Goal: Task Accomplishment & Management: Use online tool/utility

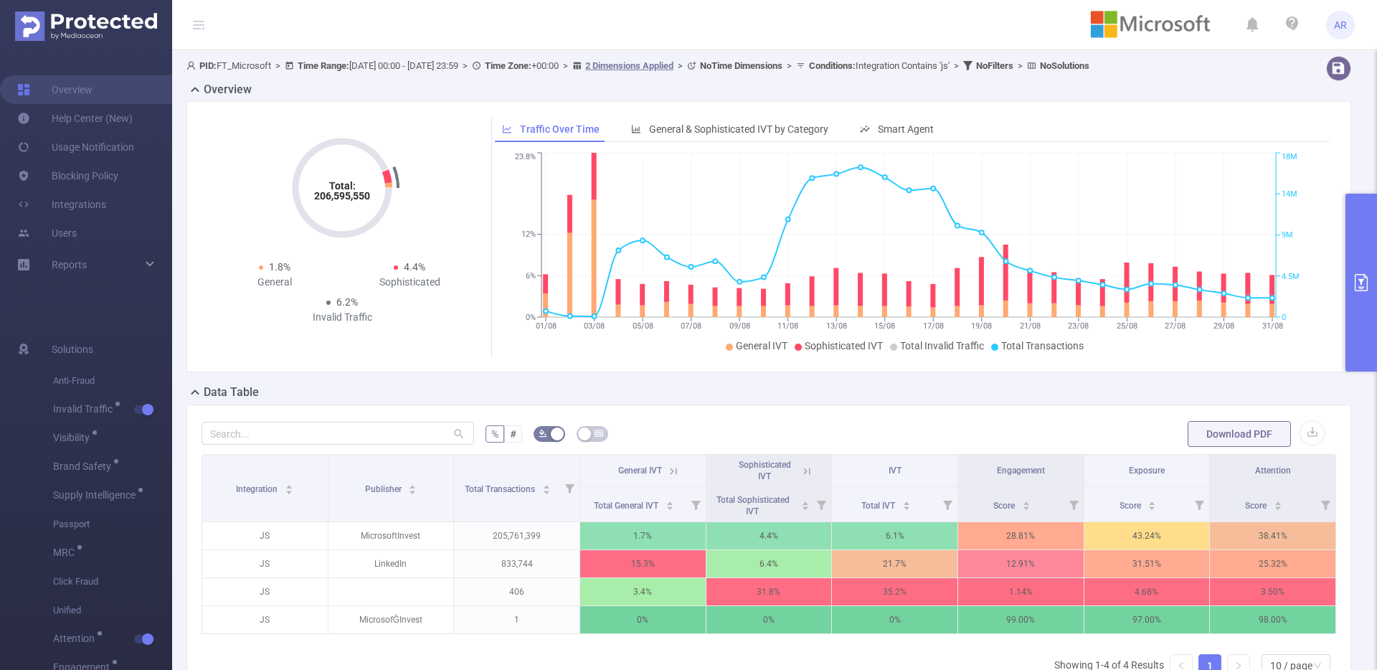
scroll to position [39, 0]
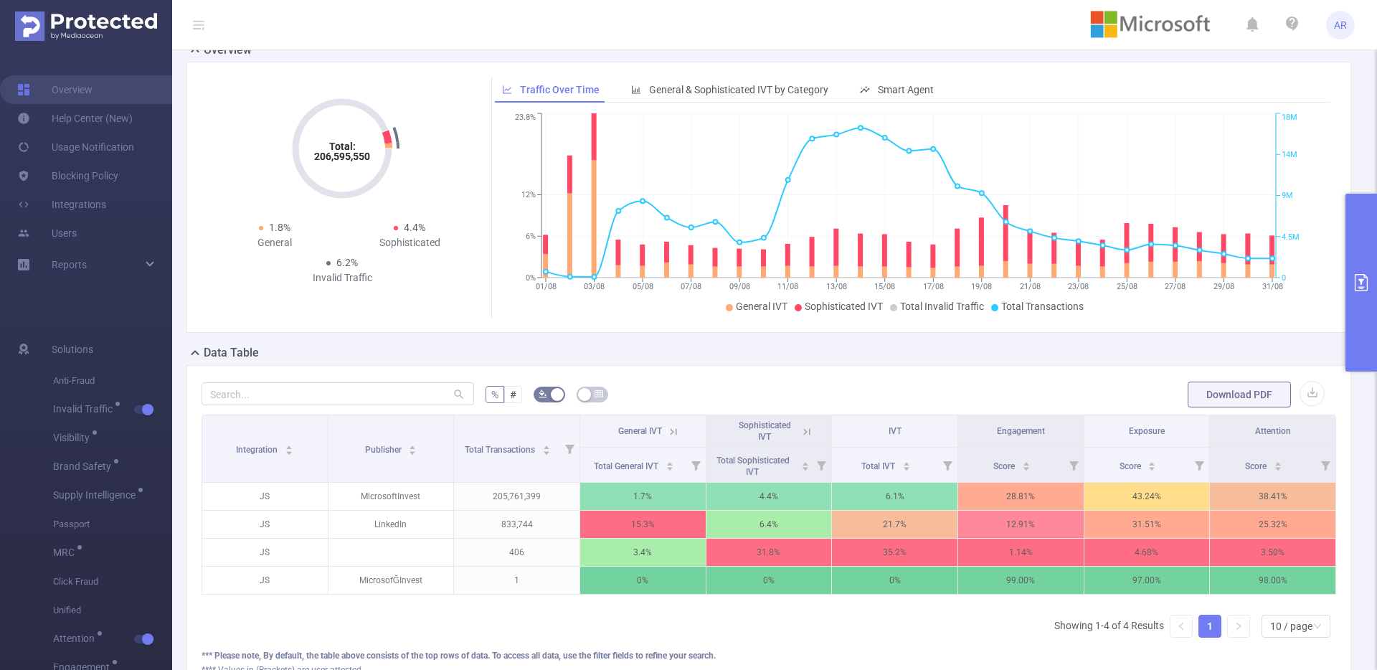
click at [1362, 297] on button "primary" at bounding box center [1361, 283] width 32 height 178
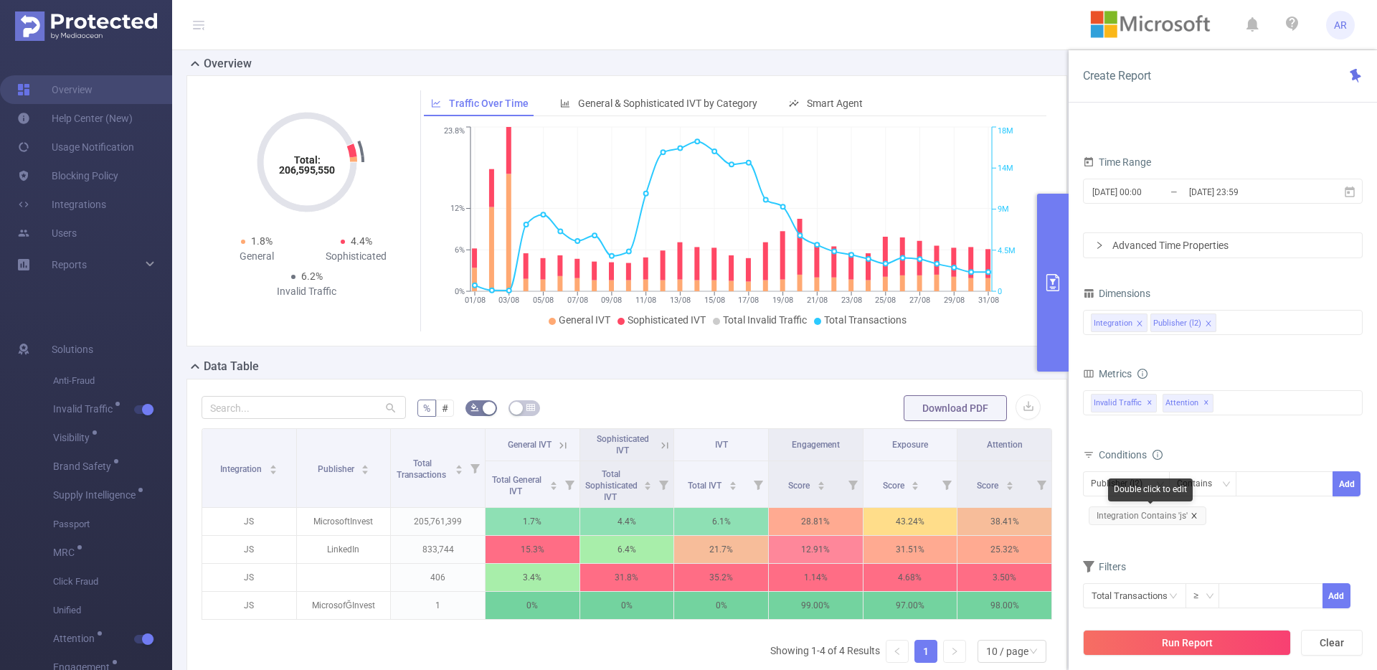
click at [1192, 513] on icon "icon: close" at bounding box center [1193, 515] width 7 height 7
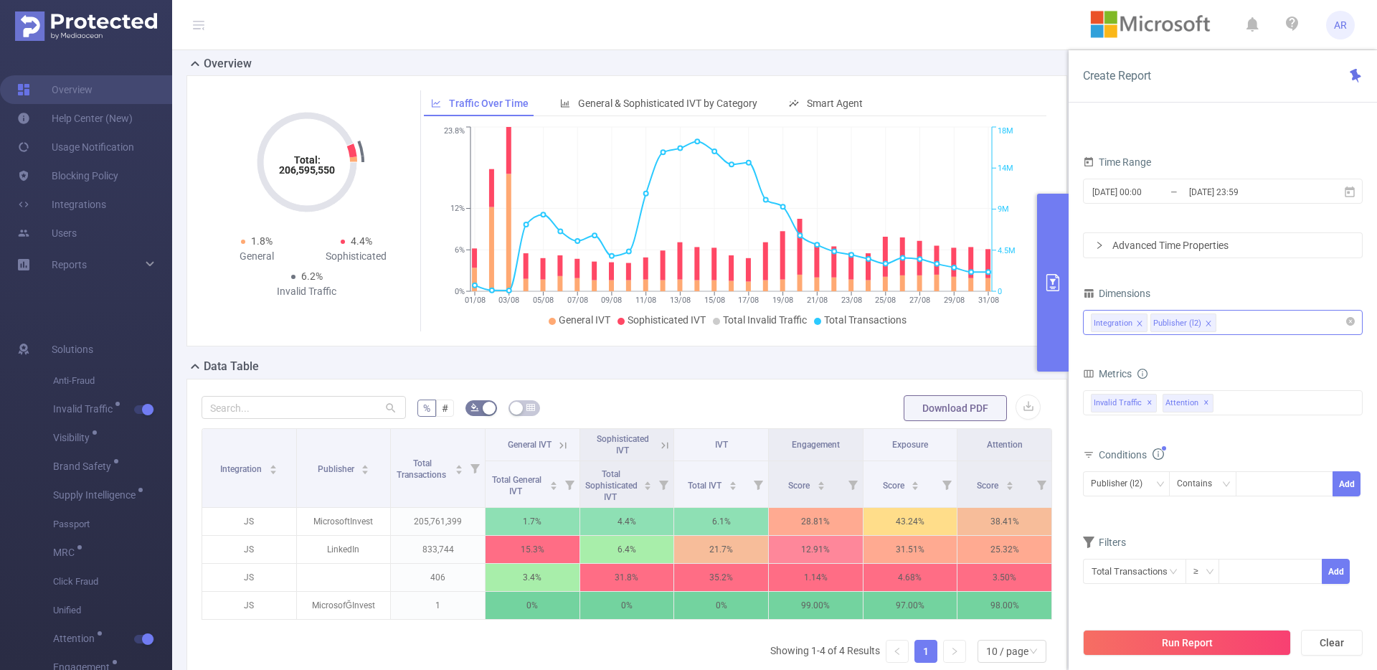
click at [1136, 320] on icon "icon: close" at bounding box center [1139, 323] width 7 height 7
click at [1139, 648] on button "Run Report" at bounding box center [1187, 643] width 208 height 26
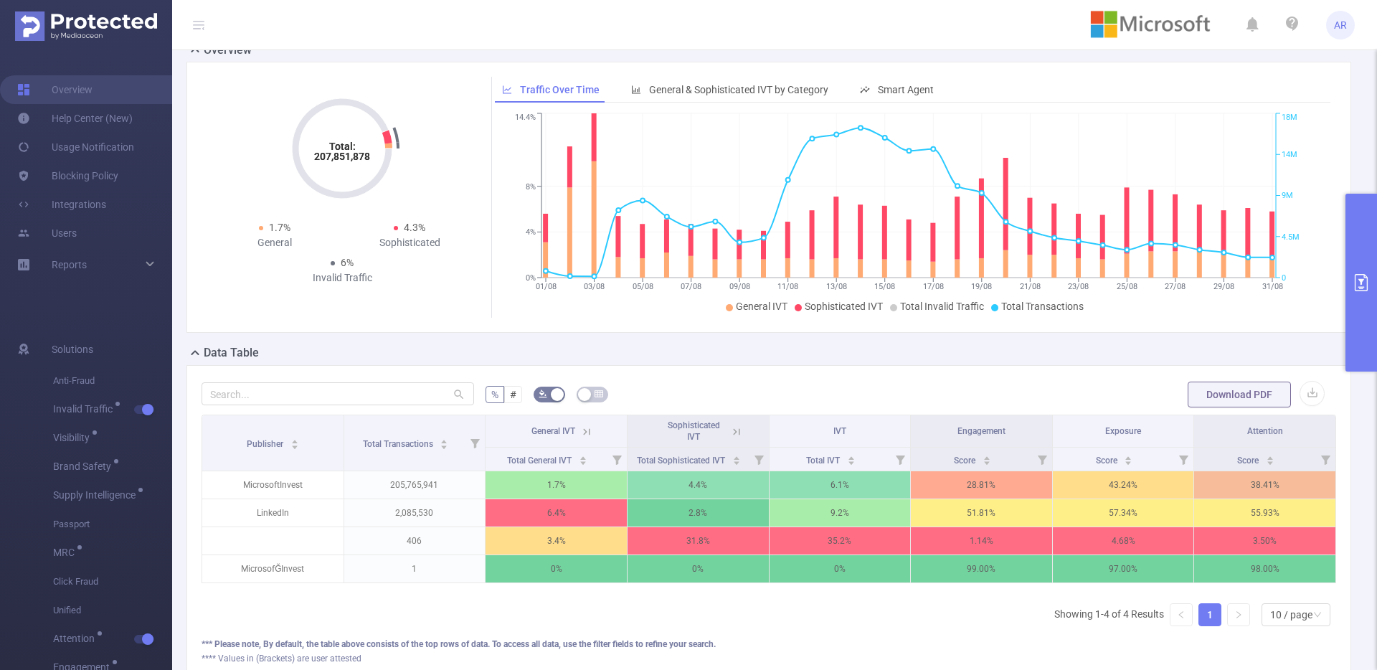
click at [1368, 324] on button "primary" at bounding box center [1361, 283] width 32 height 178
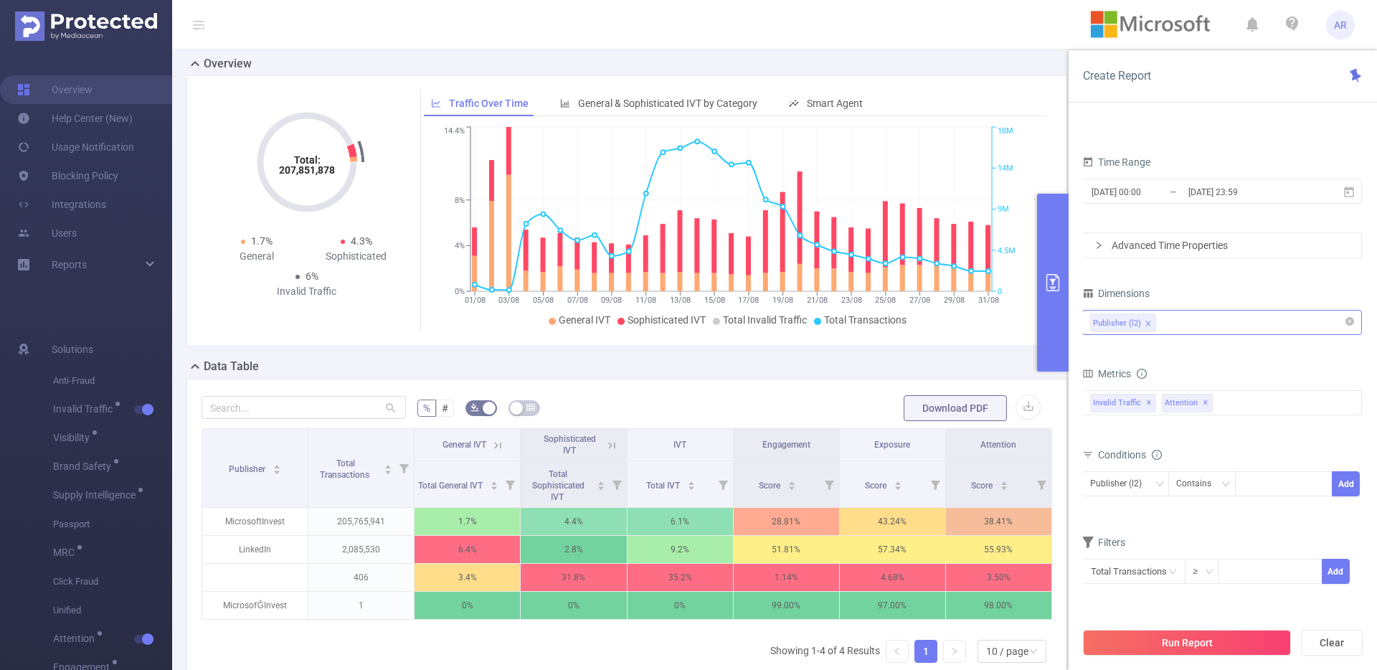
click at [1250, 328] on div "Publisher (l2)" at bounding box center [1222, 322] width 264 height 24
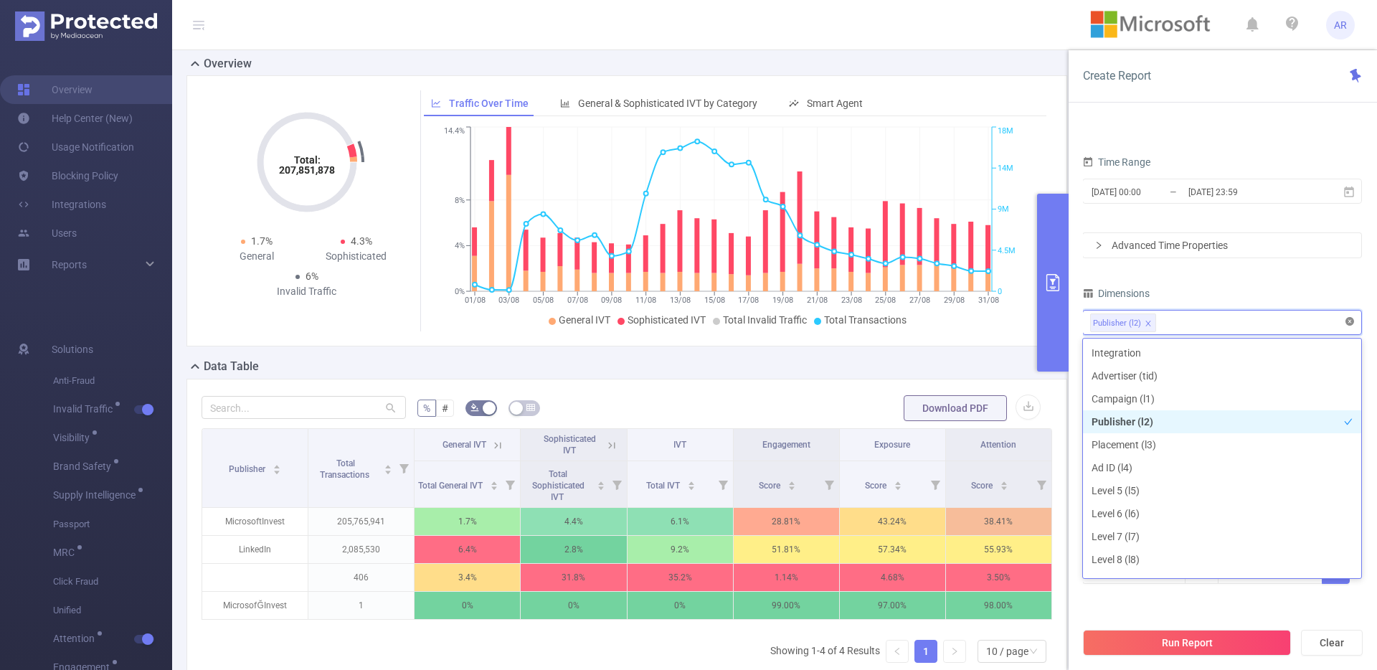
click at [1349, 320] on icon "icon: close-circle" at bounding box center [1349, 321] width 9 height 9
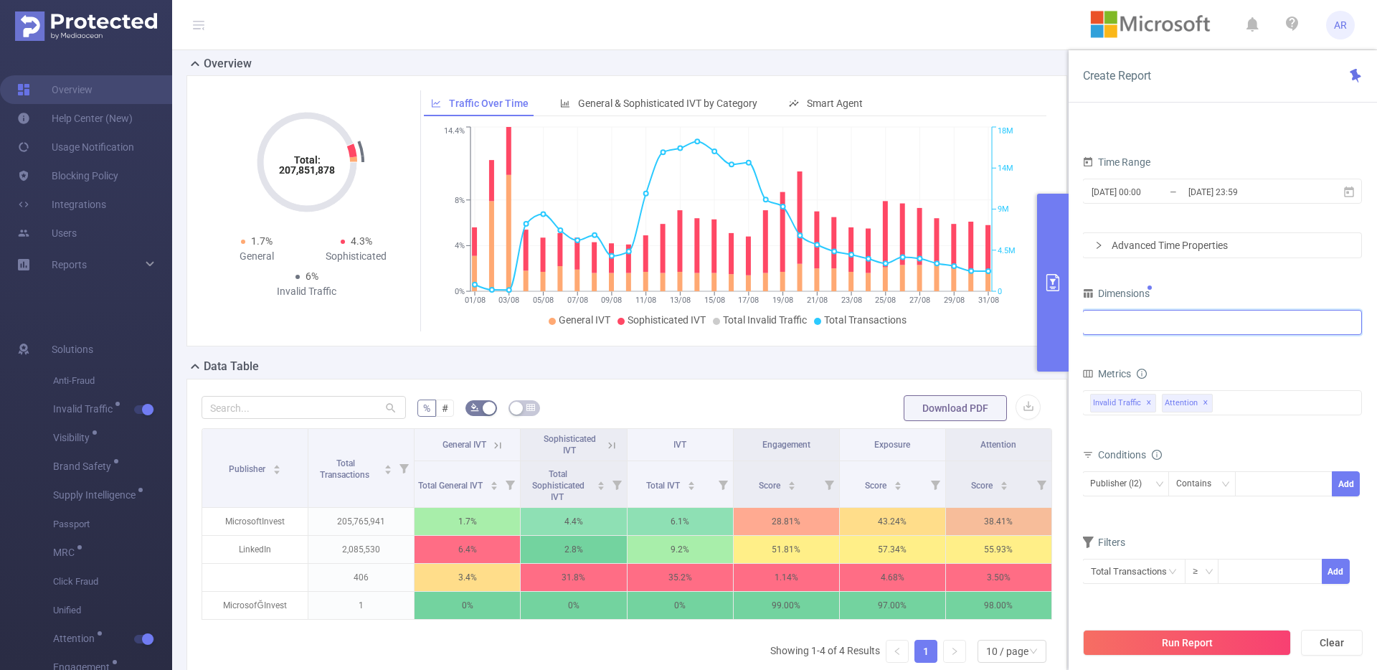
click at [1292, 317] on div at bounding box center [1222, 322] width 264 height 24
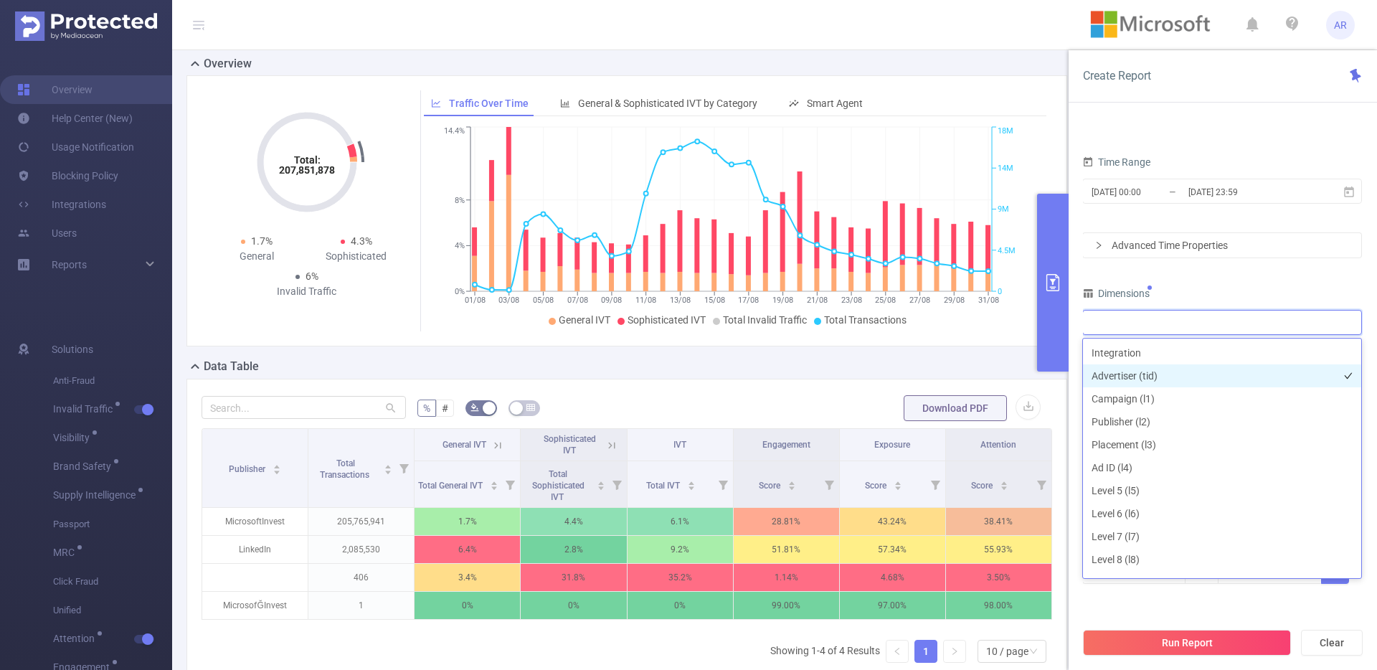
click at [1167, 370] on li "Advertiser (tid)" at bounding box center [1222, 375] width 278 height 23
click at [1257, 290] on div "Dimensions" at bounding box center [1222, 295] width 280 height 24
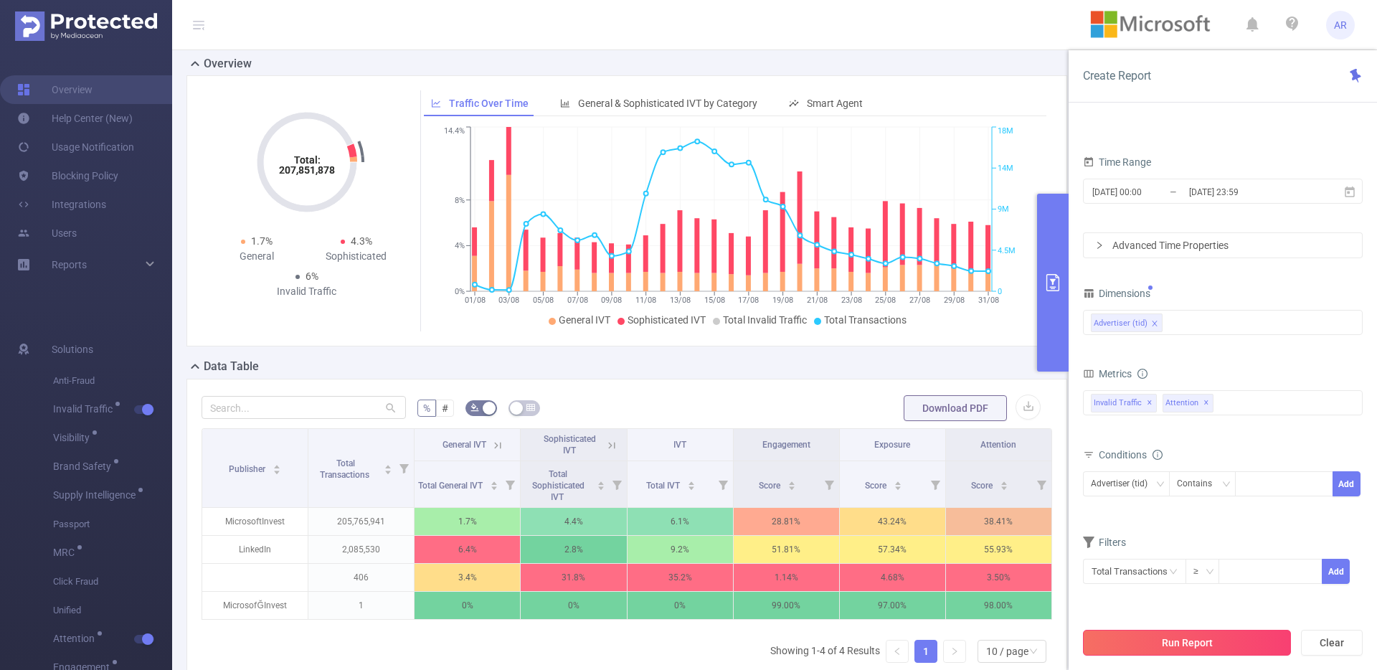
click at [1182, 644] on button "Run Report" at bounding box center [1187, 643] width 208 height 26
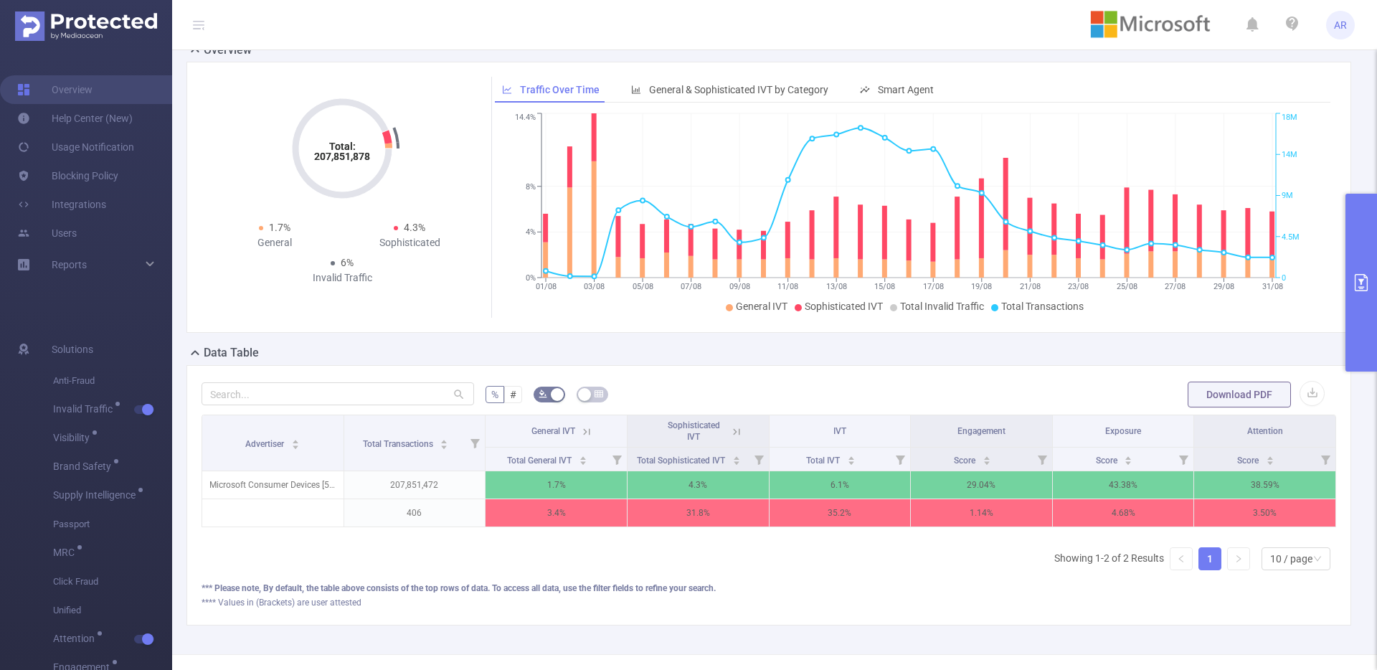
click at [1362, 351] on button "primary" at bounding box center [1361, 283] width 32 height 178
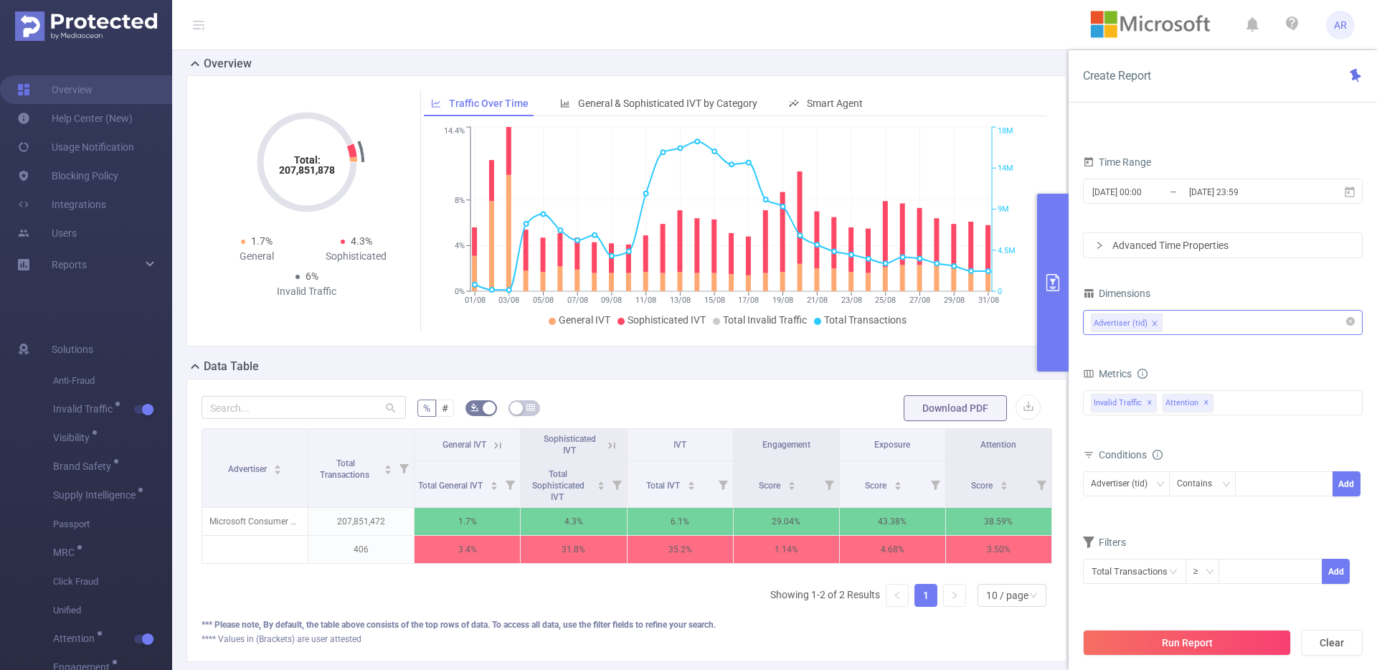
click at [1212, 321] on div "Advertiser (tid)" at bounding box center [1223, 322] width 264 height 24
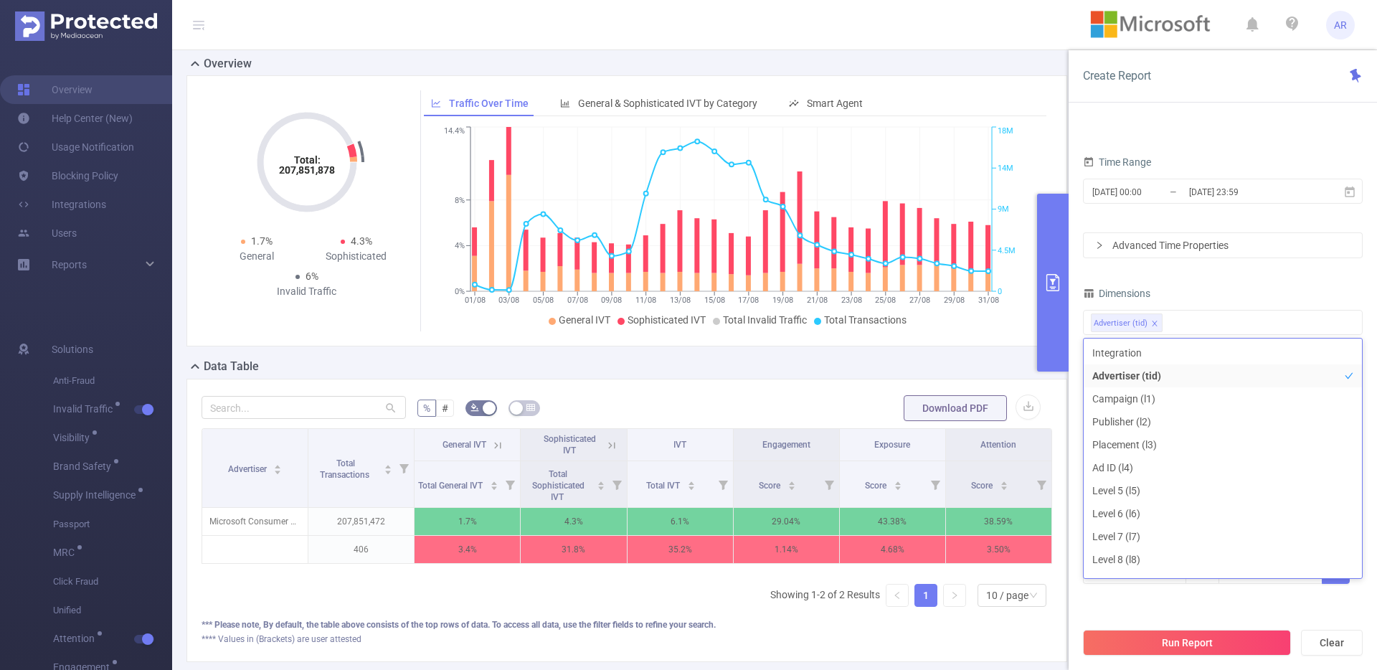
click at [1192, 285] on div "Dimensions" at bounding box center [1223, 295] width 280 height 24
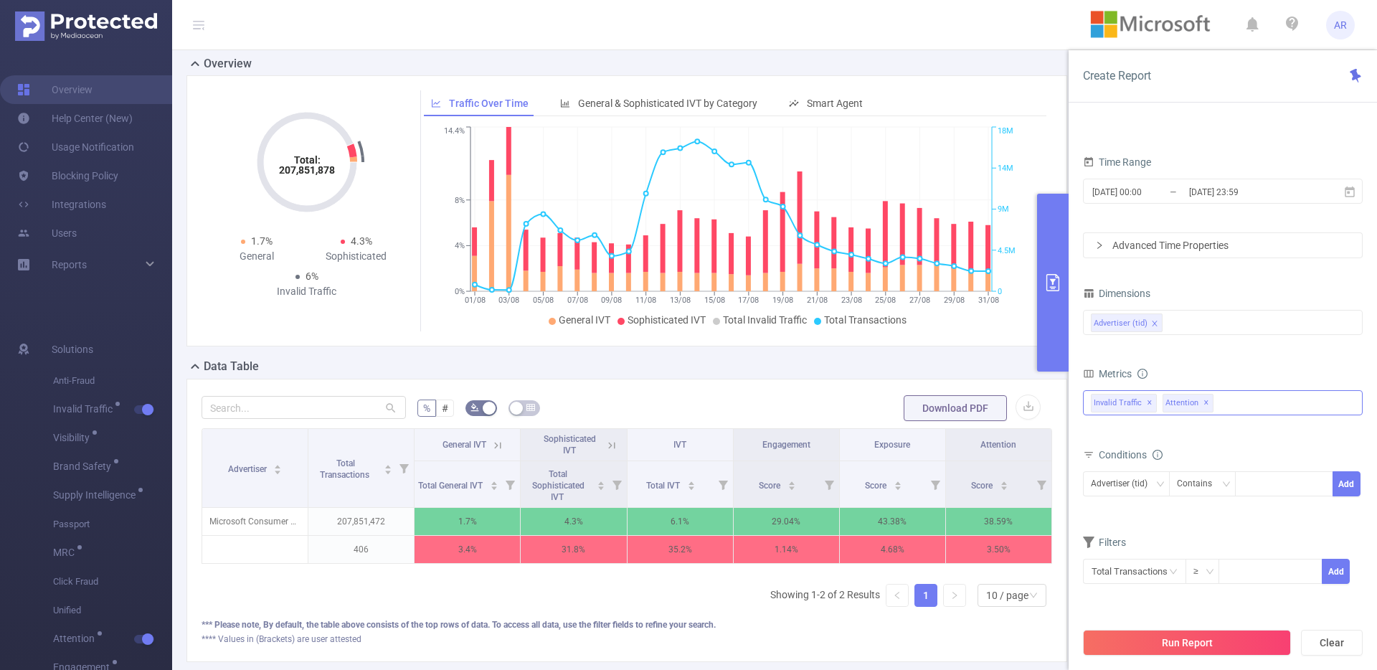
click at [1228, 404] on div "Anti-Fraud Invalid Traffic Visibility Brand Safety Supply Intelligence Sample R…" at bounding box center [1223, 402] width 280 height 25
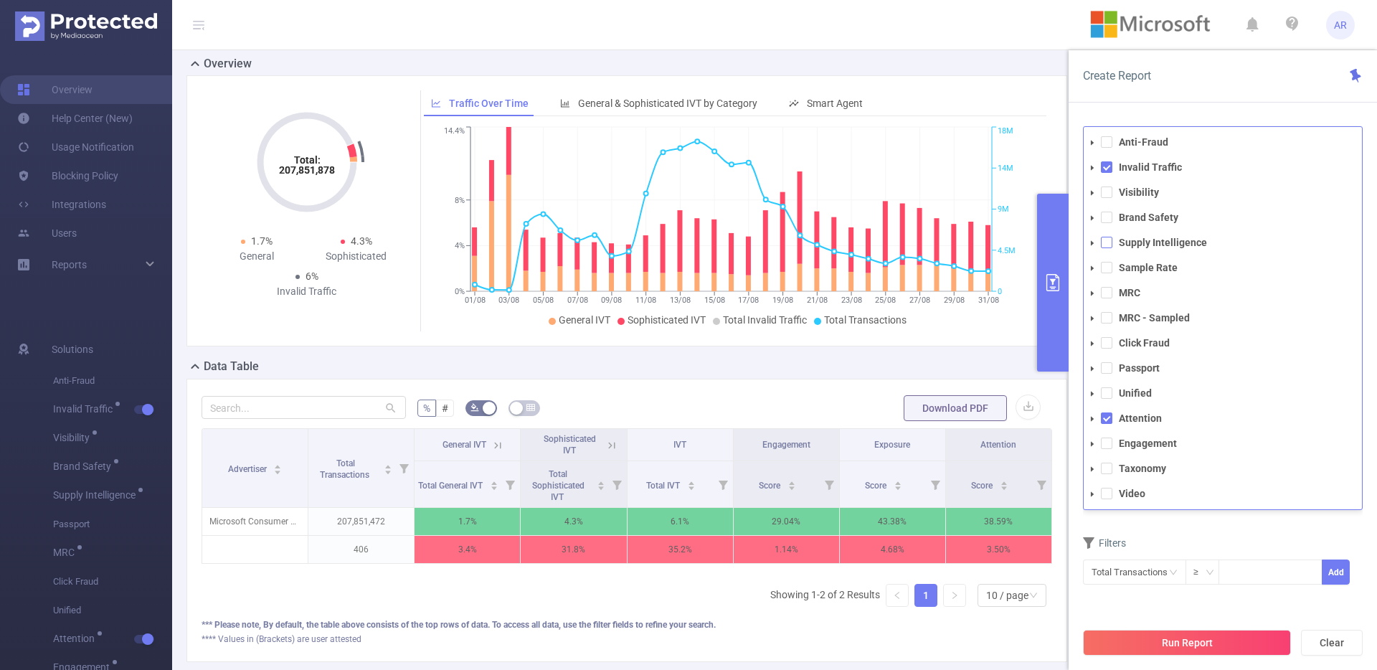
click at [1109, 242] on span at bounding box center [1106, 242] width 11 height 11
click at [1142, 648] on button "Run Report" at bounding box center [1187, 643] width 208 height 26
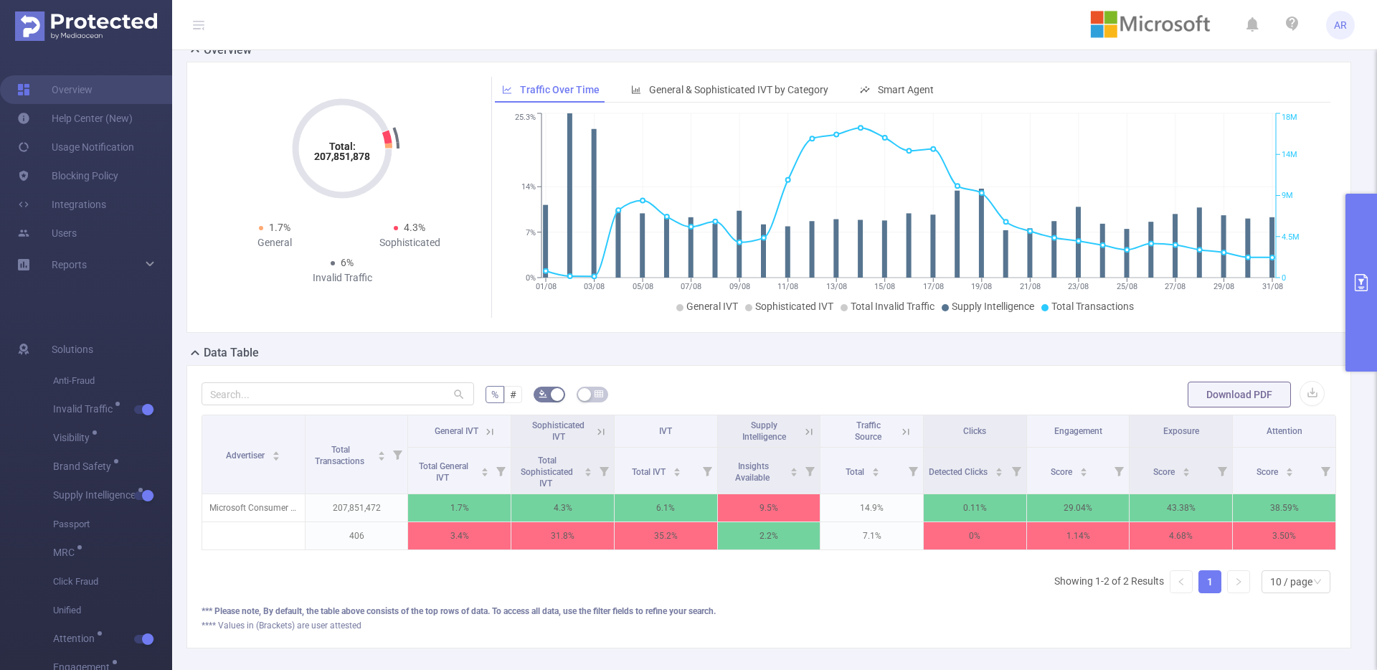
click at [802, 431] on icon at bounding box center [808, 431] width 13 height 13
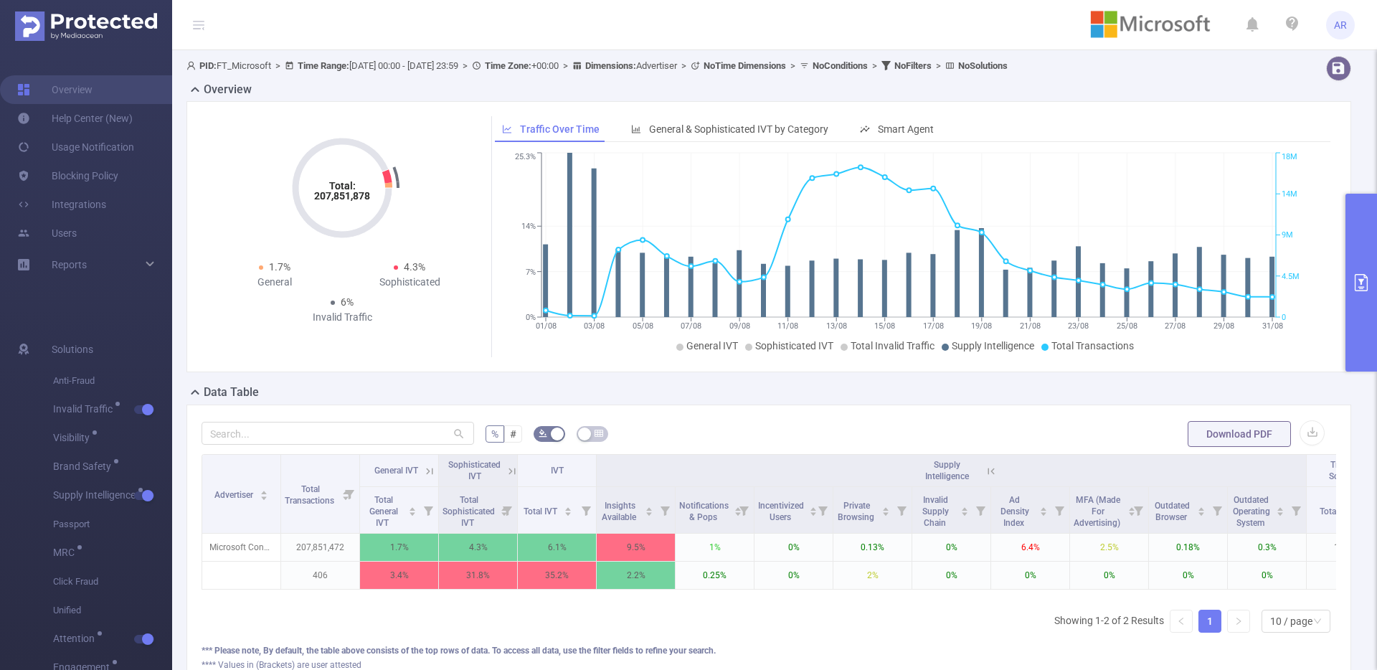
click at [1367, 227] on button "primary" at bounding box center [1361, 283] width 32 height 178
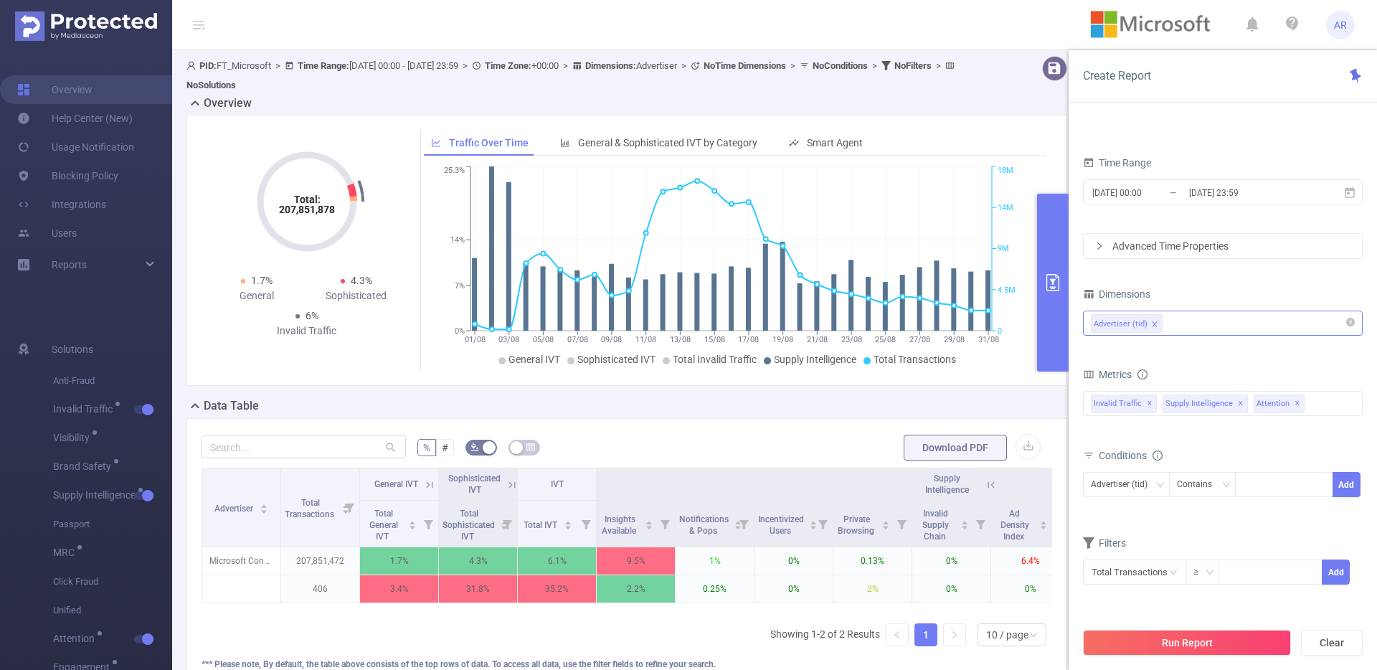
click at [1189, 332] on div "Advertiser (tid)" at bounding box center [1223, 323] width 264 height 24
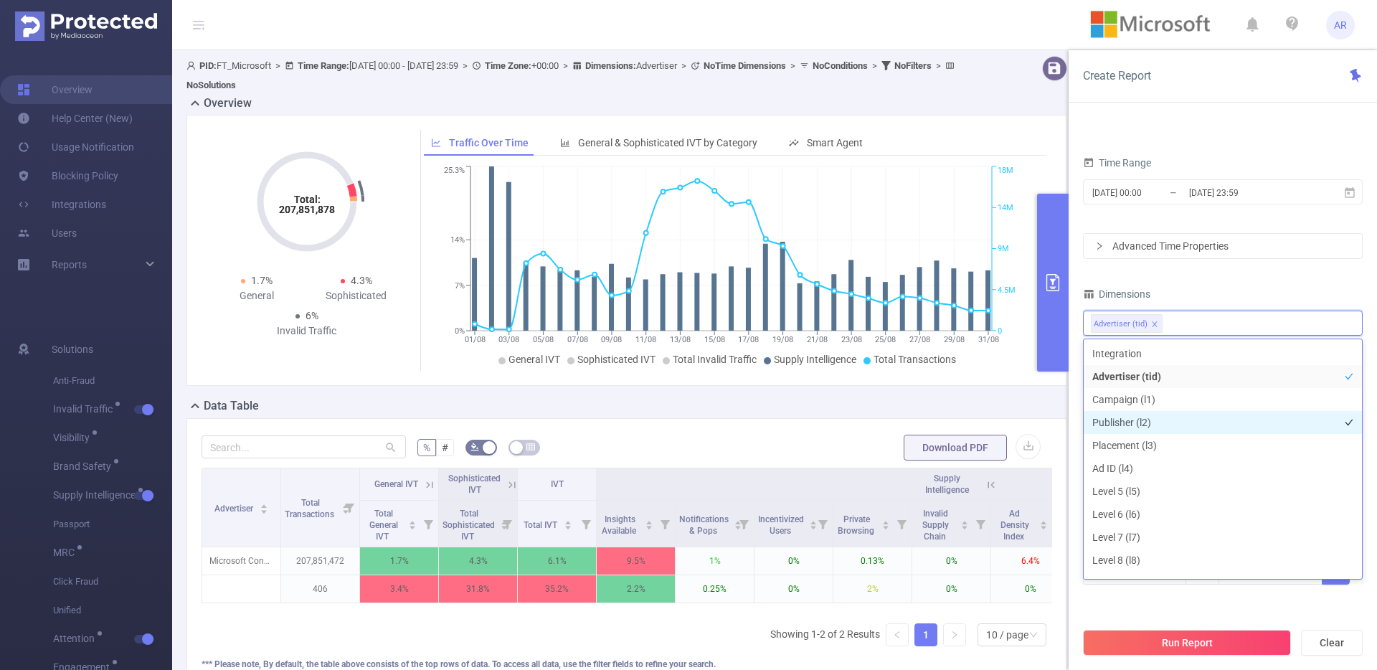
click at [1149, 419] on li "Publisher (l2)" at bounding box center [1222, 422] width 278 height 23
click at [1152, 325] on icon "icon: close" at bounding box center [1154, 324] width 7 height 7
click at [1169, 639] on button "Run Report" at bounding box center [1187, 643] width 208 height 26
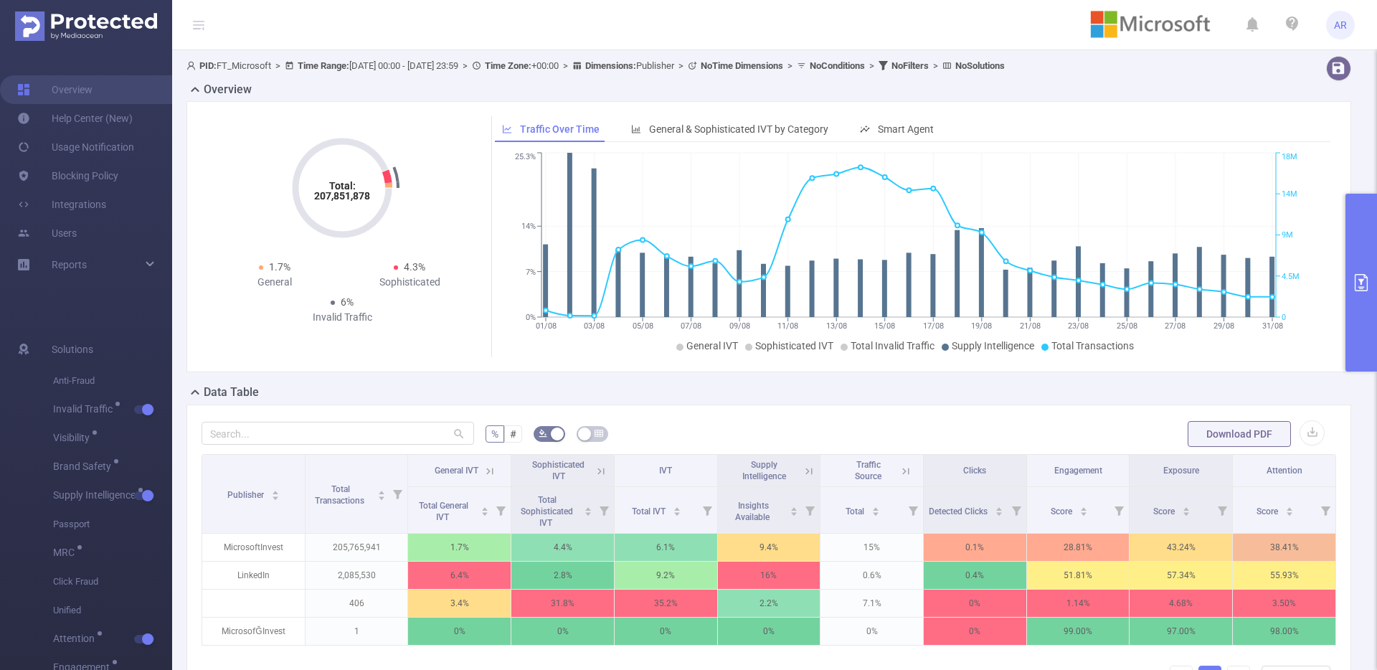
click at [1354, 330] on button "primary" at bounding box center [1361, 283] width 32 height 178
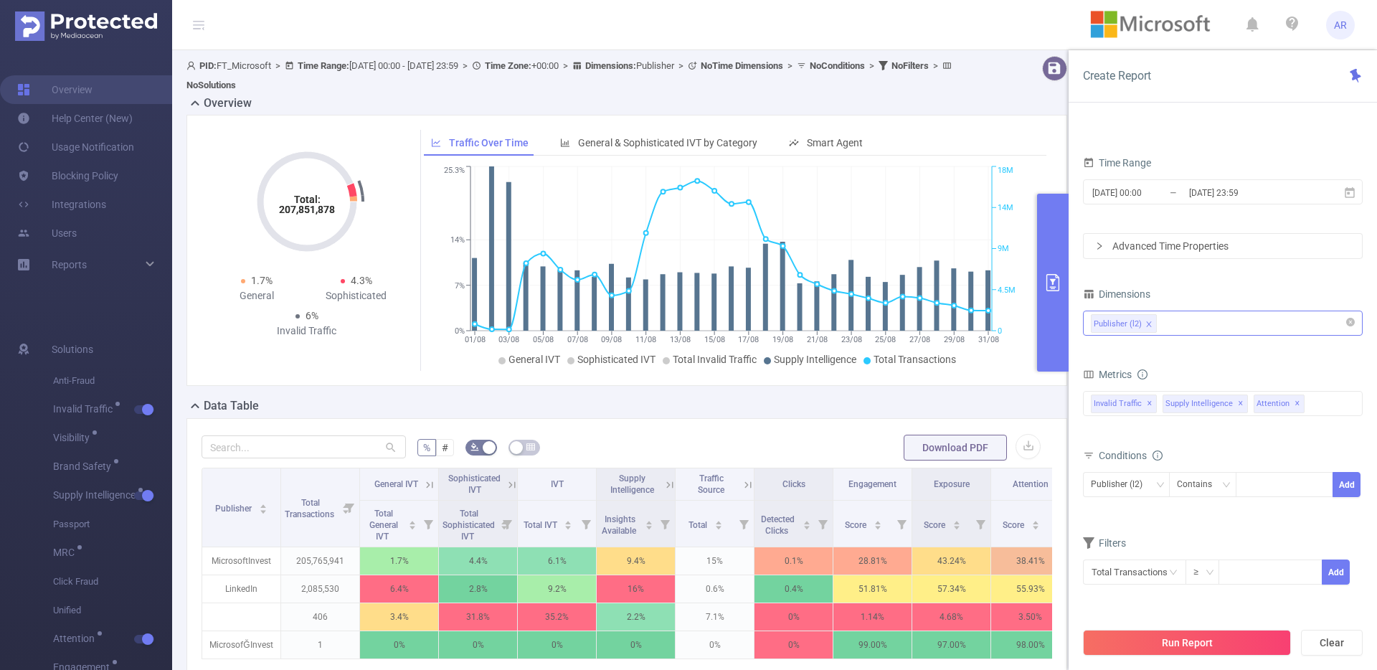
click at [1220, 323] on div "Publisher (l2)" at bounding box center [1223, 323] width 264 height 24
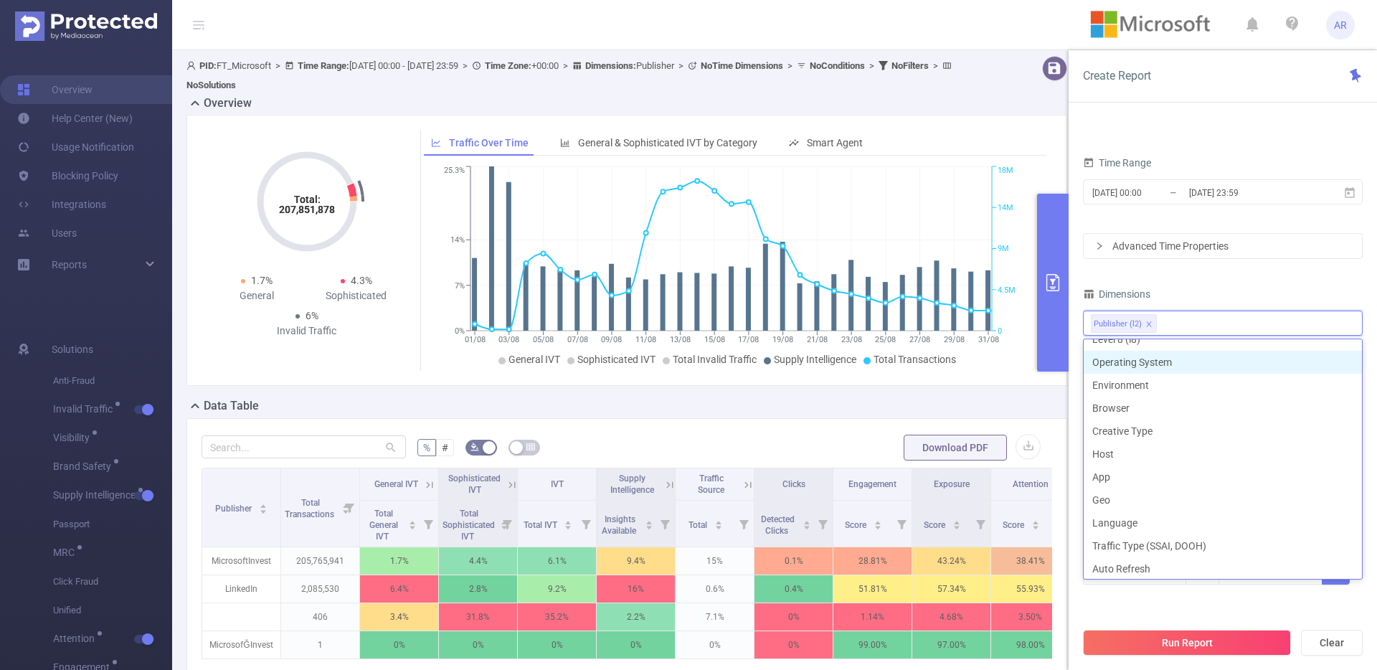
scroll to position [232, 0]
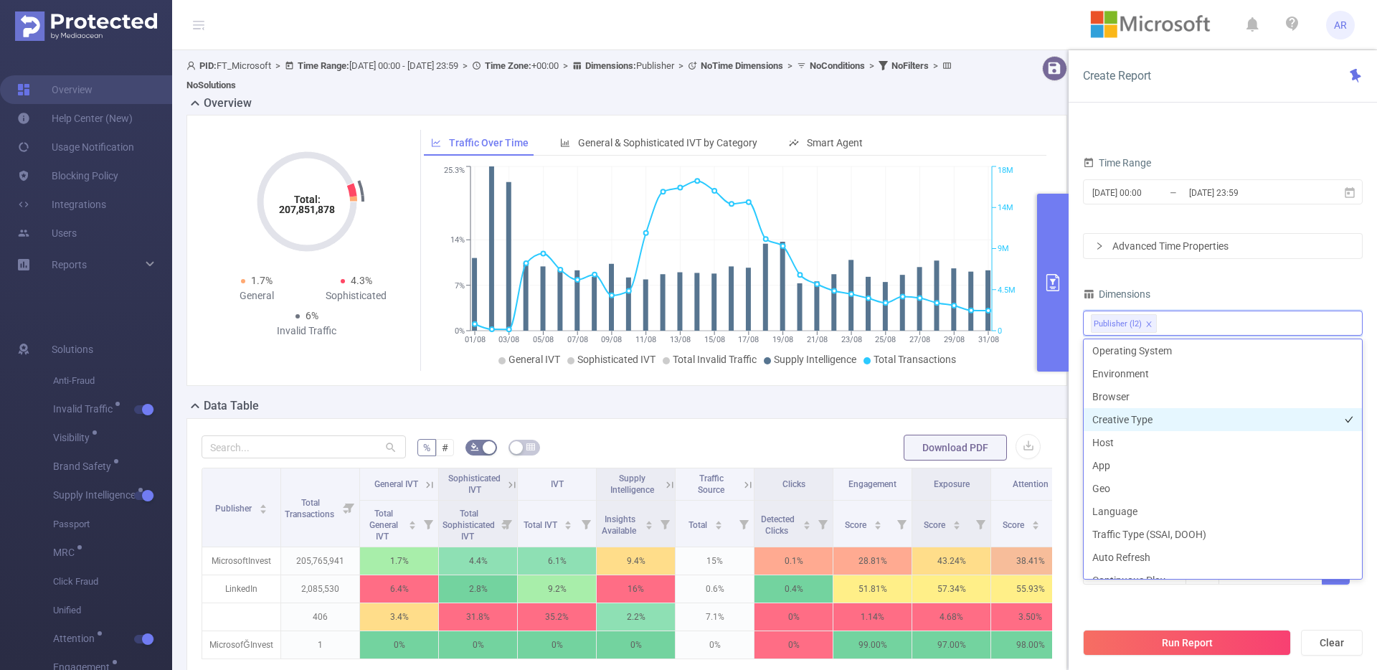
click at [1152, 419] on li "Creative Type" at bounding box center [1222, 419] width 278 height 23
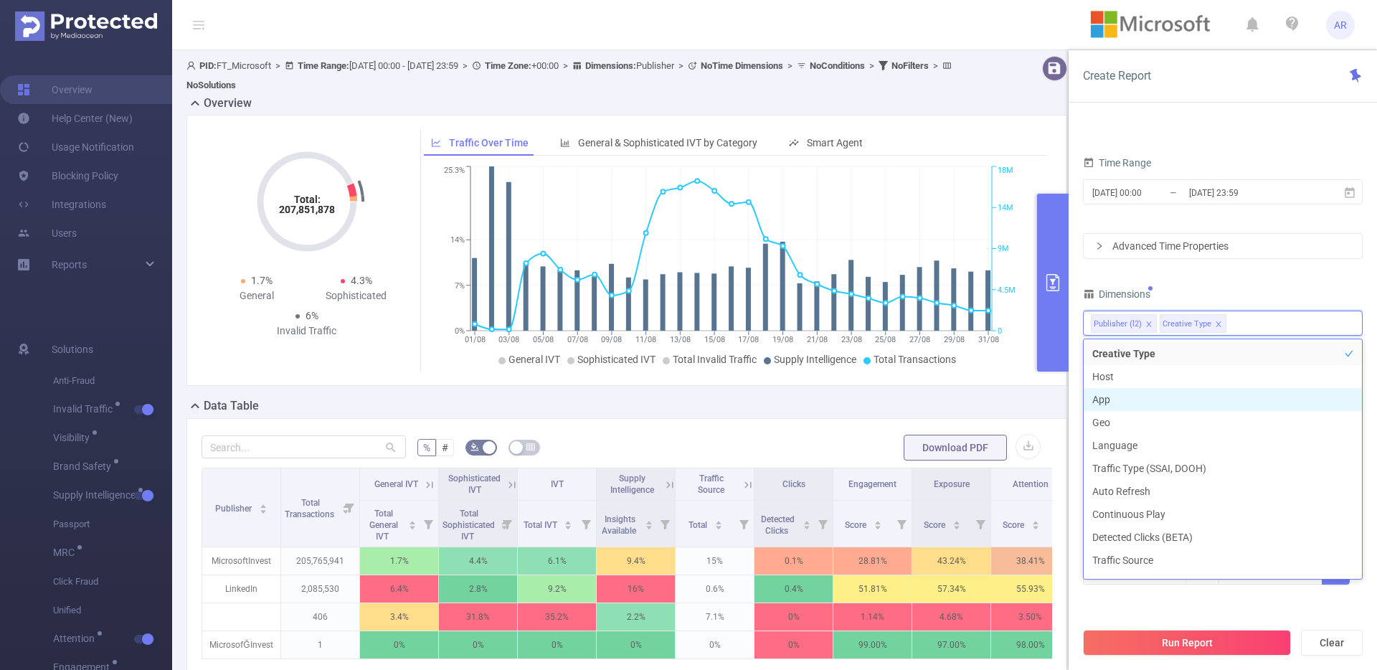
scroll to position [314, 0]
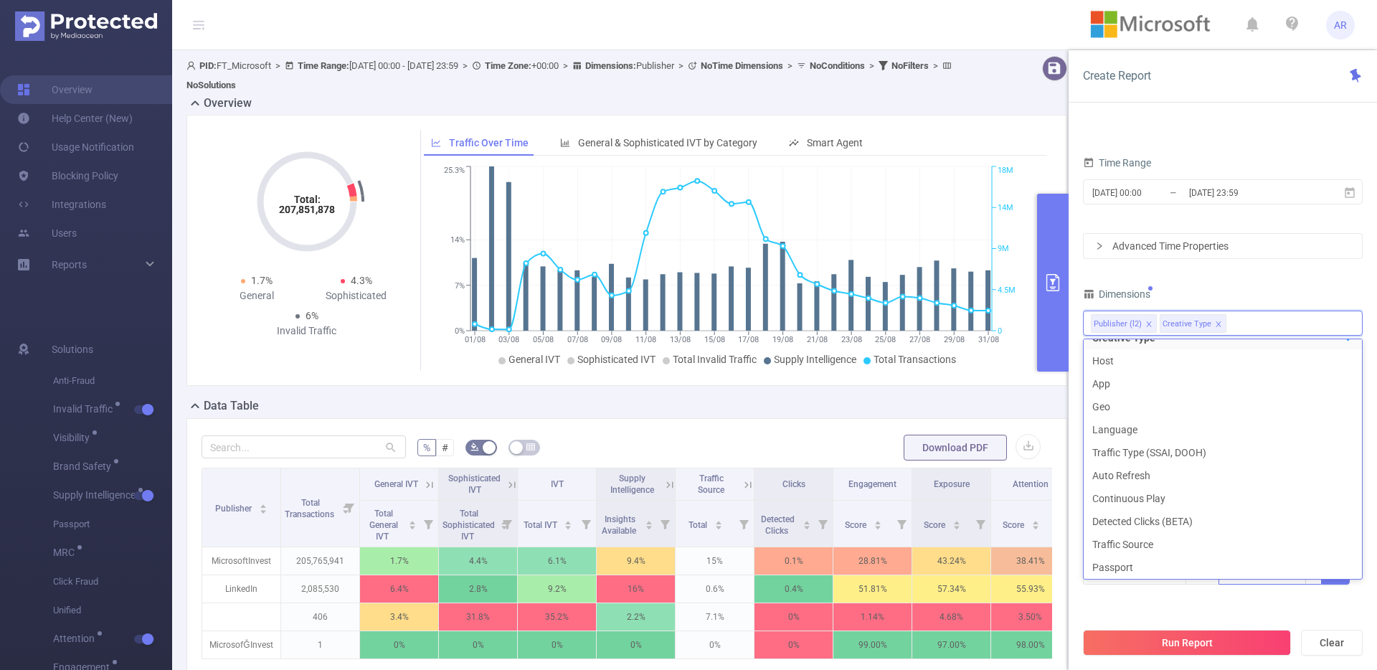
drag, startPoint x: 1248, startPoint y: 606, endPoint x: 1226, endPoint y: 574, distance: 38.2
click at [1248, 605] on div "PID 1001062 - FT_Microsoft 1001062 - FT_Microsoft Time Range 2025-08-01 00:00 _…" at bounding box center [1223, 346] width 280 height 548
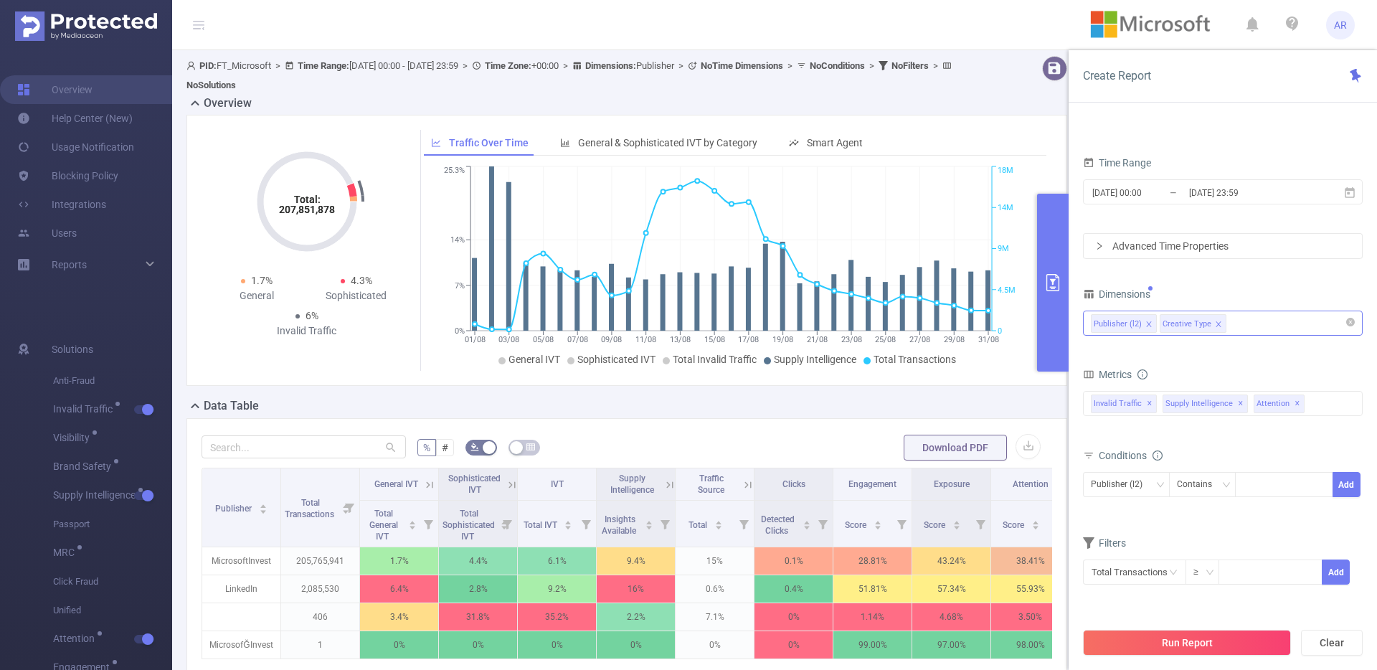
click at [1255, 331] on div "Publisher (l2) Creative Type" at bounding box center [1223, 323] width 264 height 24
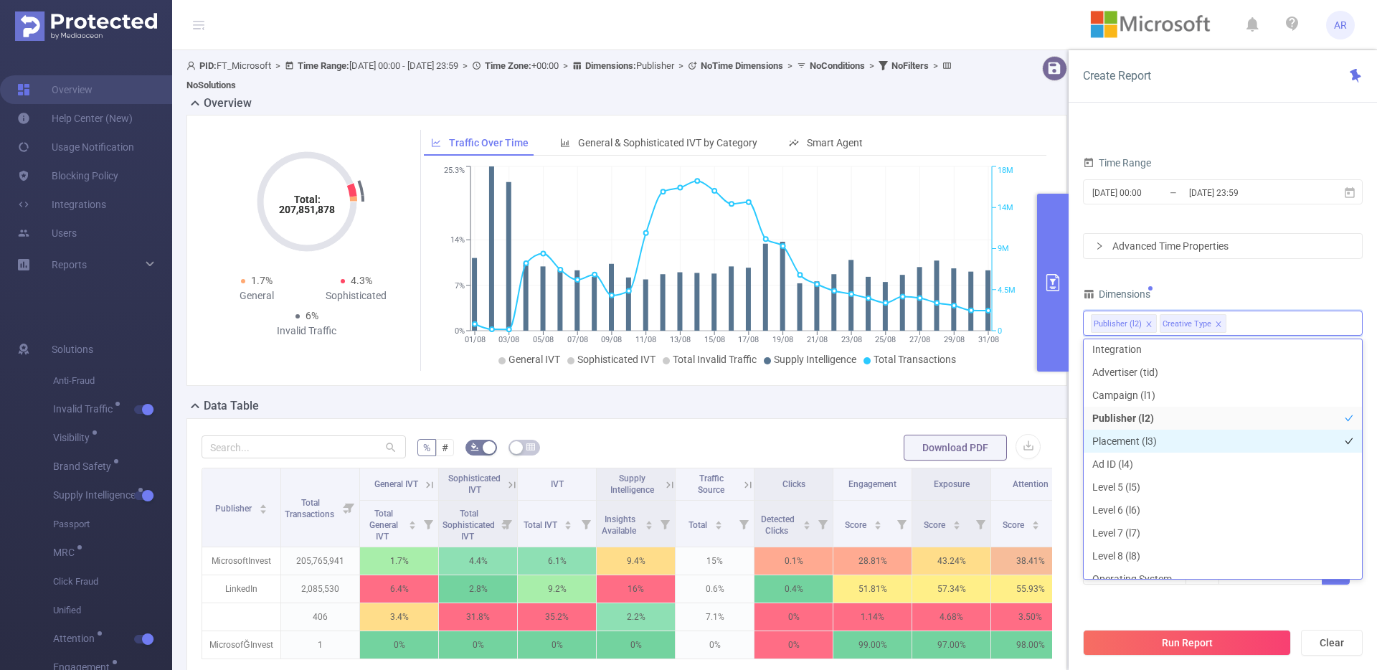
scroll to position [0, 0]
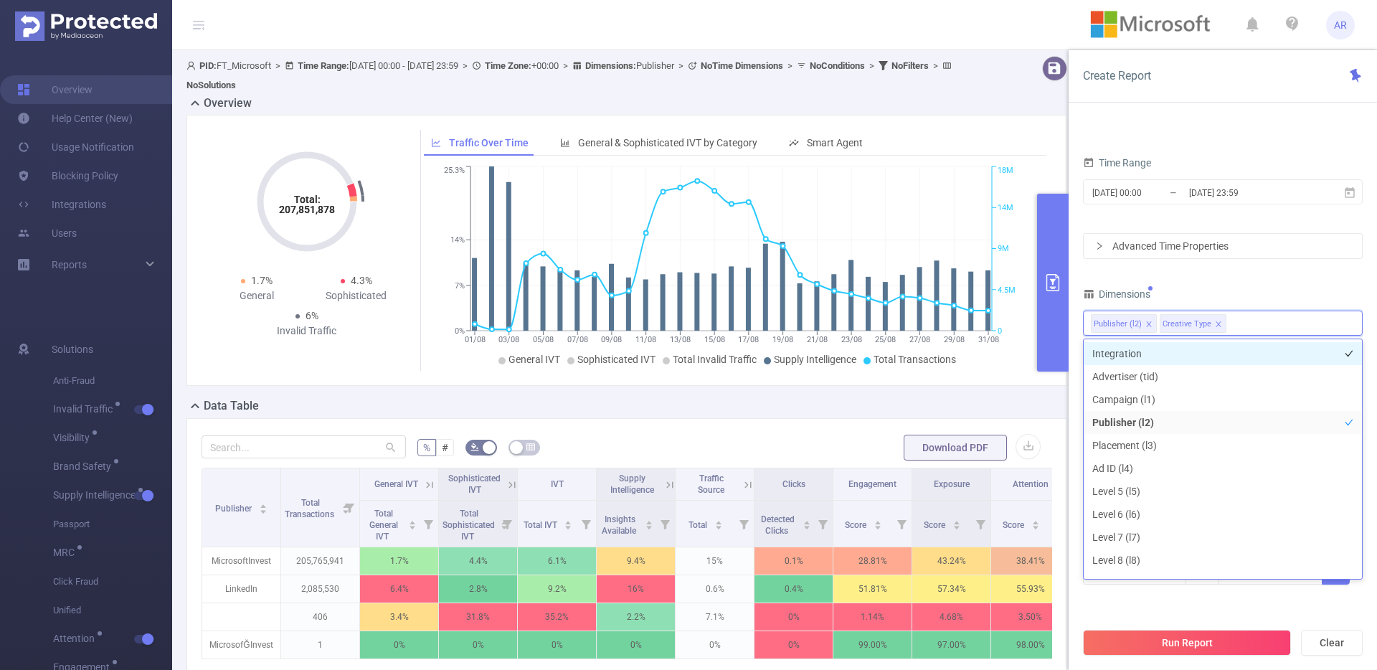
click at [1105, 353] on li "Integration" at bounding box center [1222, 353] width 278 height 23
click at [1273, 275] on div "PID 1001062 - FT_Microsoft 1001062 - FT_Microsoft Time Range 2025-08-01 00:00 _…" at bounding box center [1223, 337] width 280 height 531
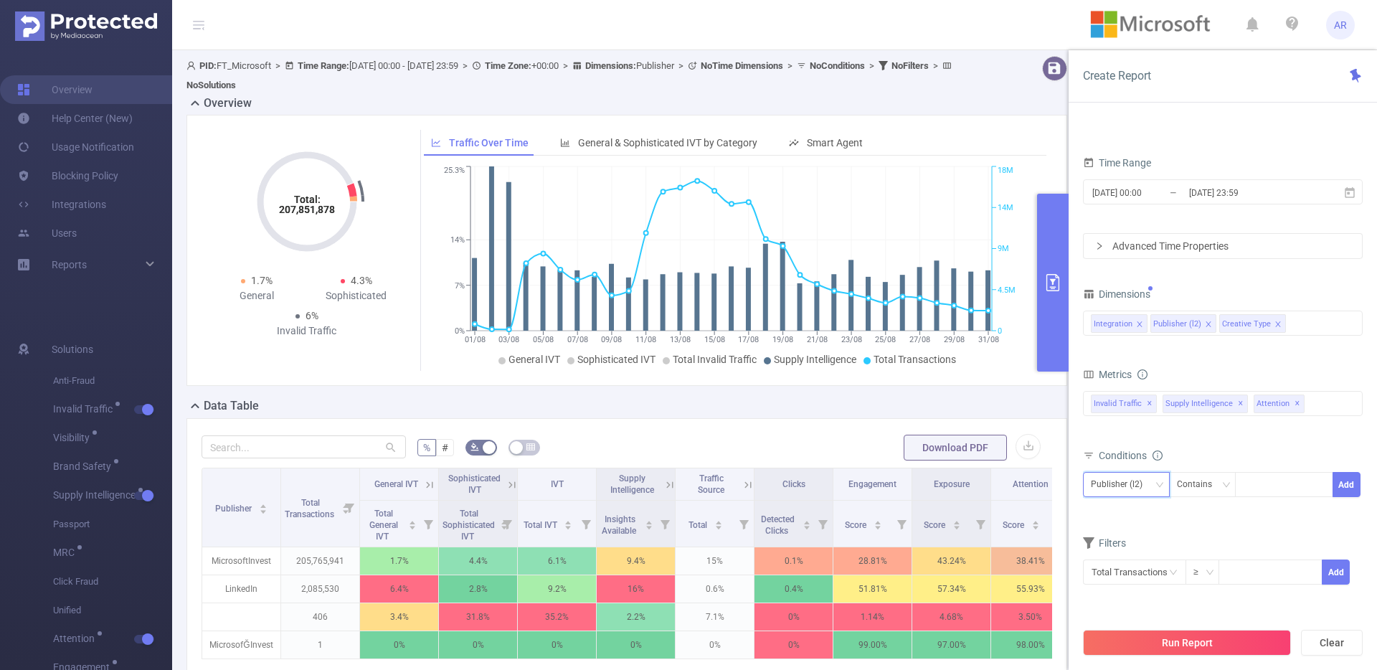
click at [1099, 495] on div "Publisher (l2)" at bounding box center [1122, 485] width 62 height 24
click at [1113, 513] on li "Integration" at bounding box center [1126, 514] width 87 height 23
click at [1268, 479] on div at bounding box center [1284, 485] width 82 height 24
type input "js"
click at [1356, 475] on button "Add" at bounding box center [1346, 484] width 28 height 25
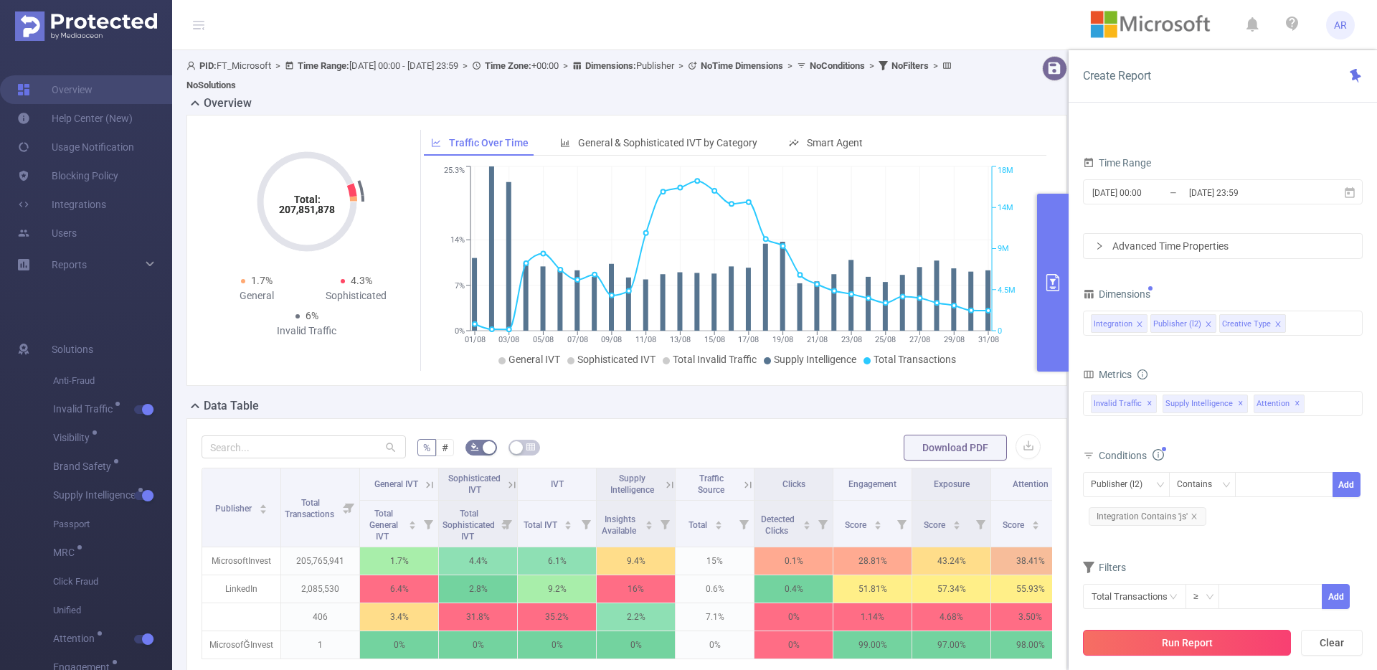
click at [1224, 651] on button "Run Report" at bounding box center [1187, 643] width 208 height 26
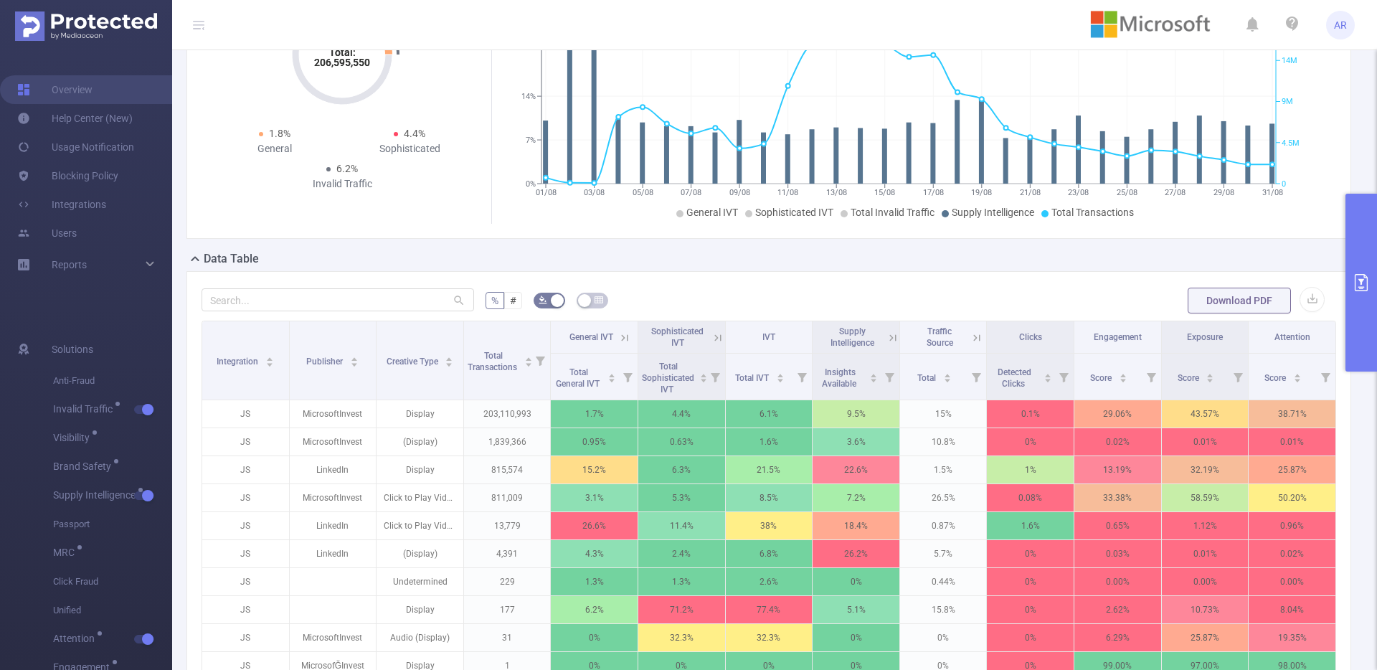
scroll to position [223, 0]
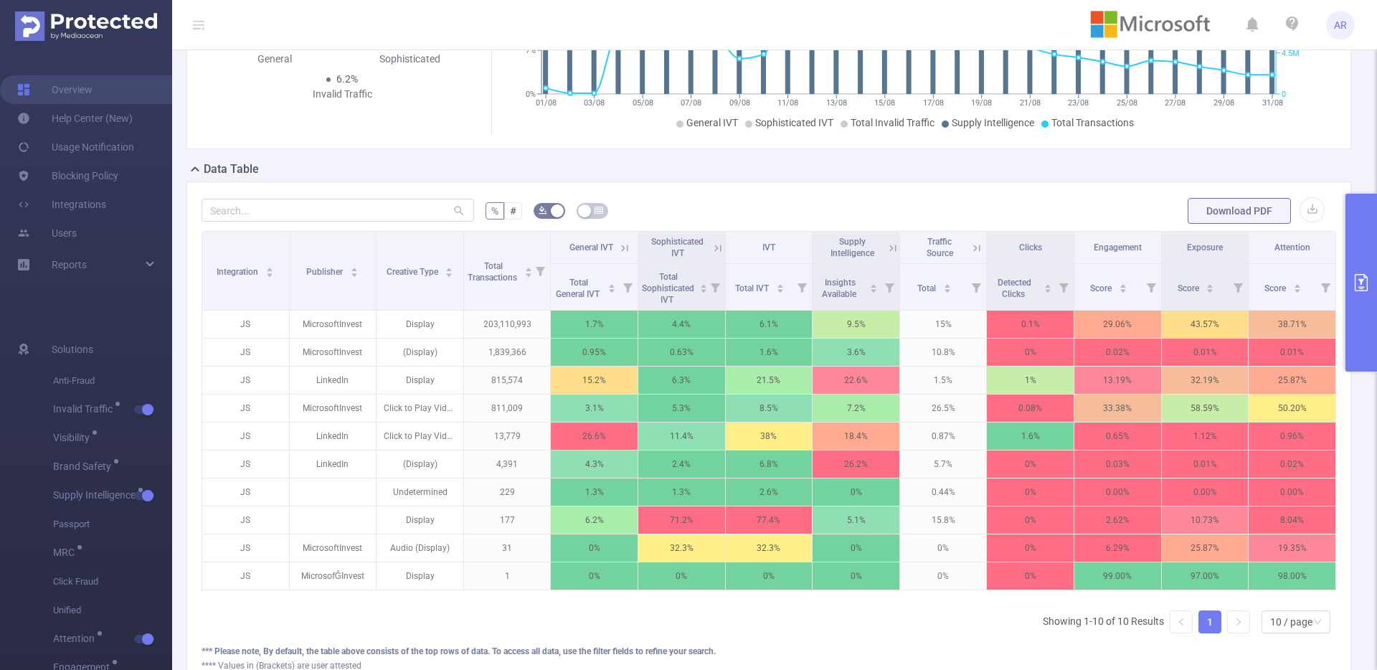
click at [1348, 307] on button "primary" at bounding box center [1361, 283] width 32 height 178
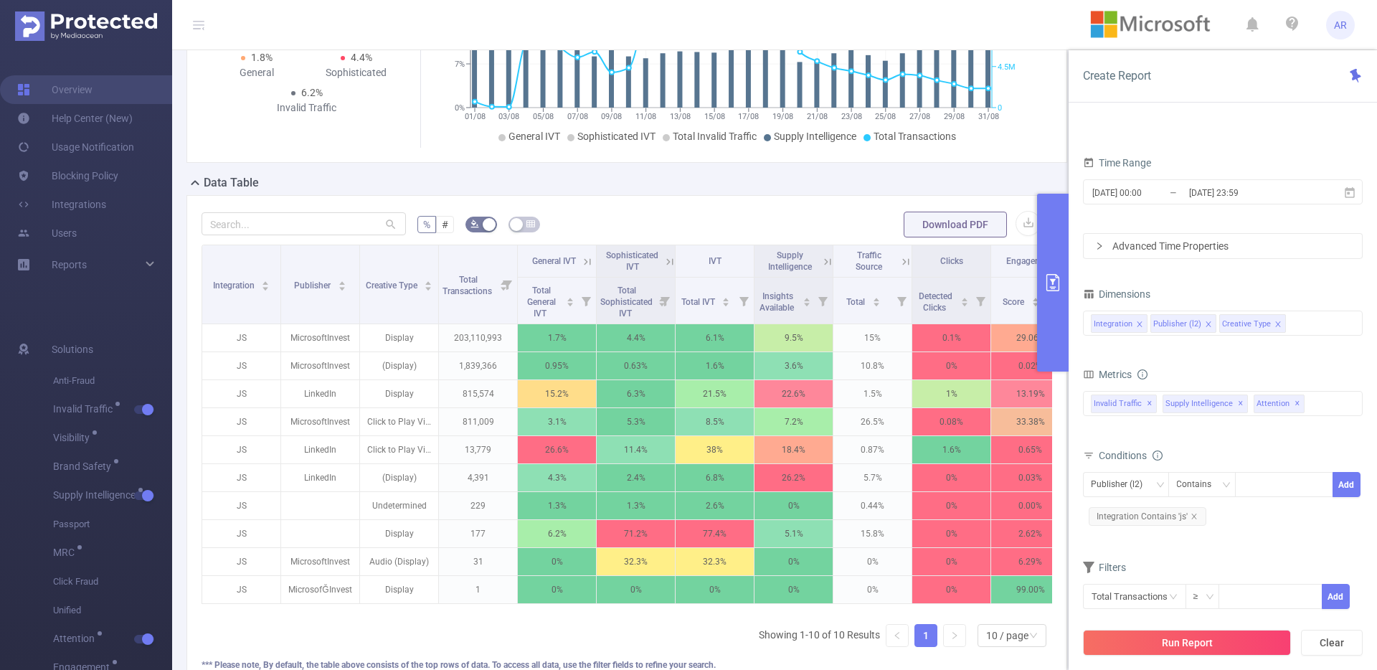
click at [1276, 319] on span at bounding box center [1277, 324] width 7 height 16
click at [1276, 319] on div "Integration Publisher (l2)" at bounding box center [1223, 323] width 264 height 24
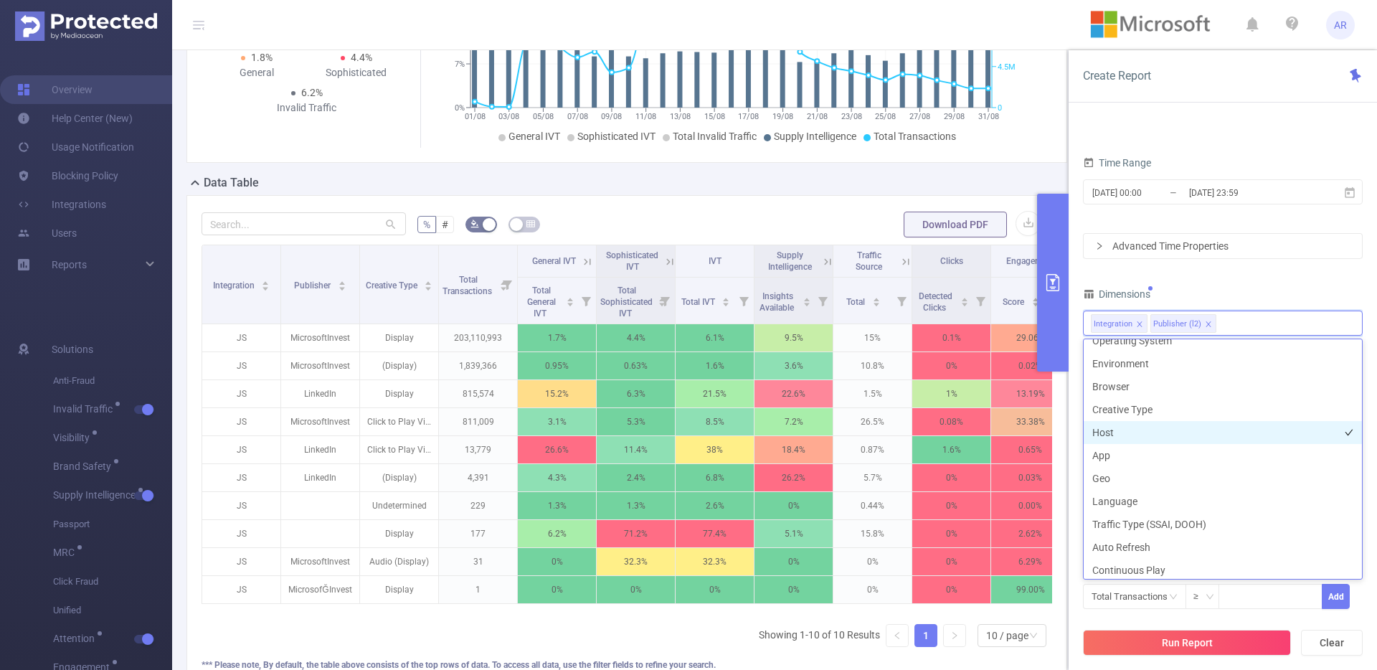
scroll to position [242, 0]
click at [1129, 435] on li "Host" at bounding box center [1222, 433] width 278 height 23
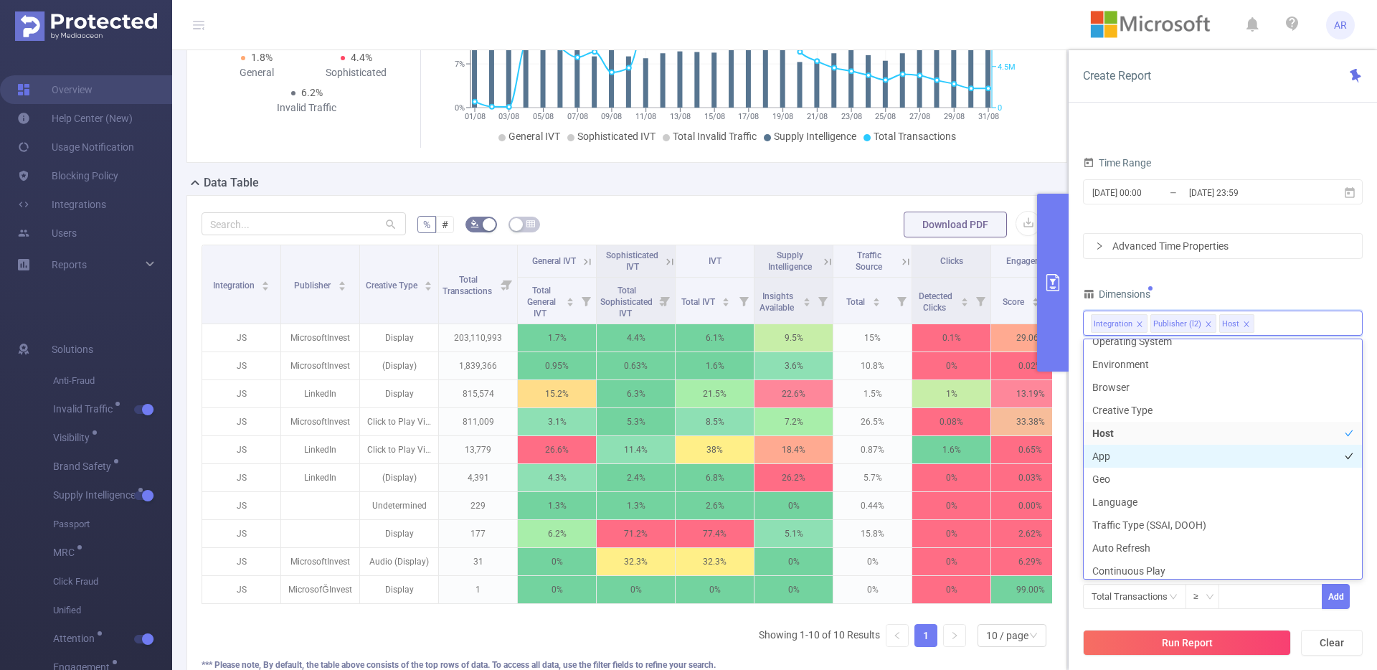
click at [1122, 454] on li "App" at bounding box center [1222, 456] width 278 height 23
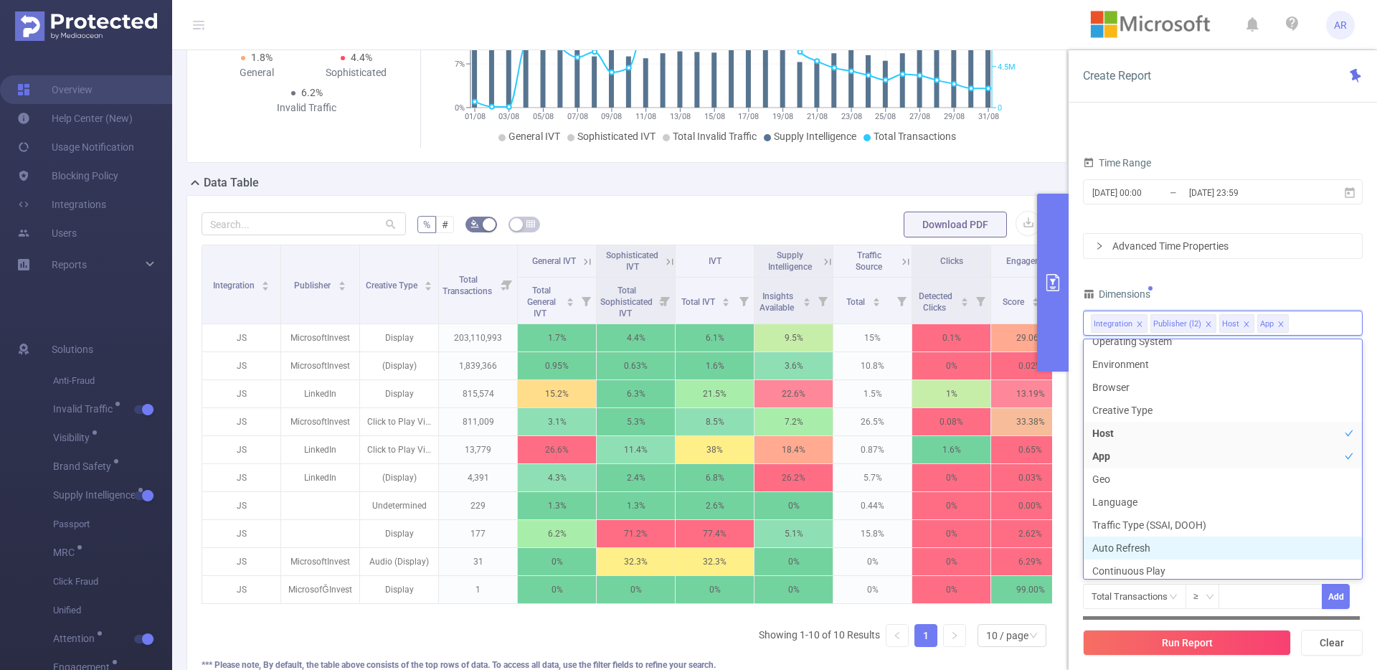
scroll to position [245, 0]
click at [1126, 641] on button "Run Report" at bounding box center [1187, 643] width 208 height 26
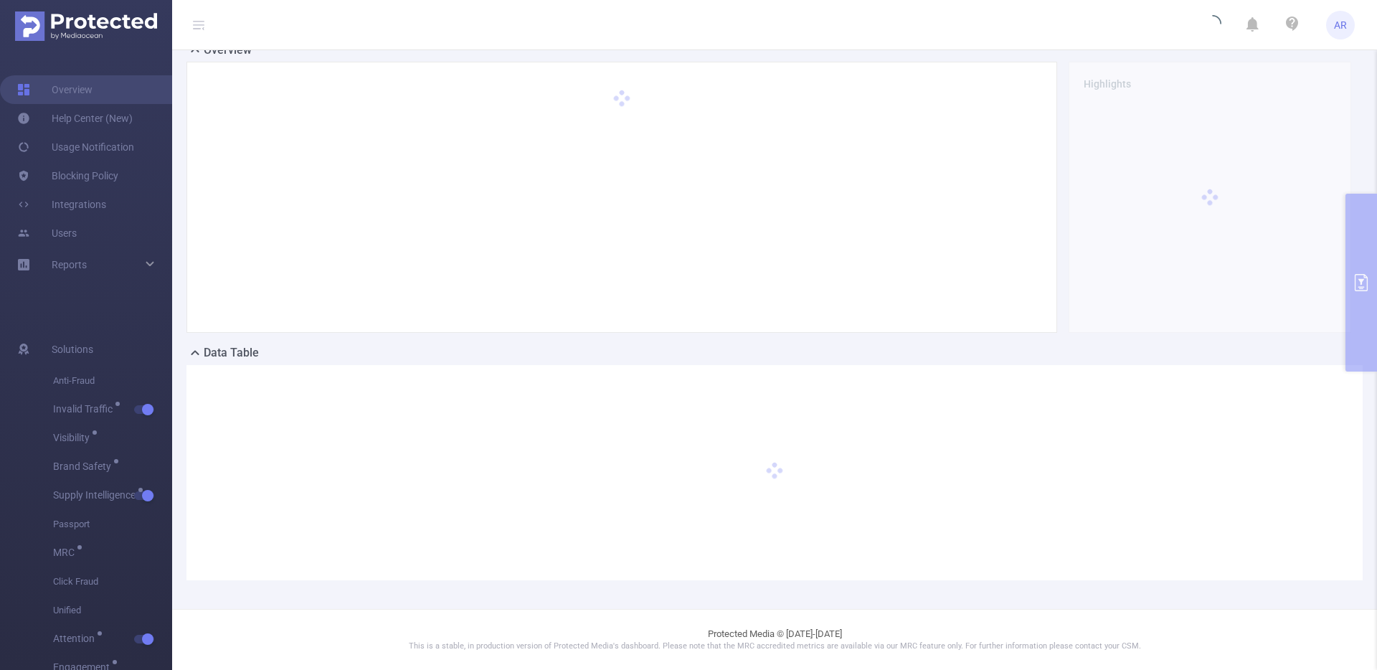
scroll to position [39, 0]
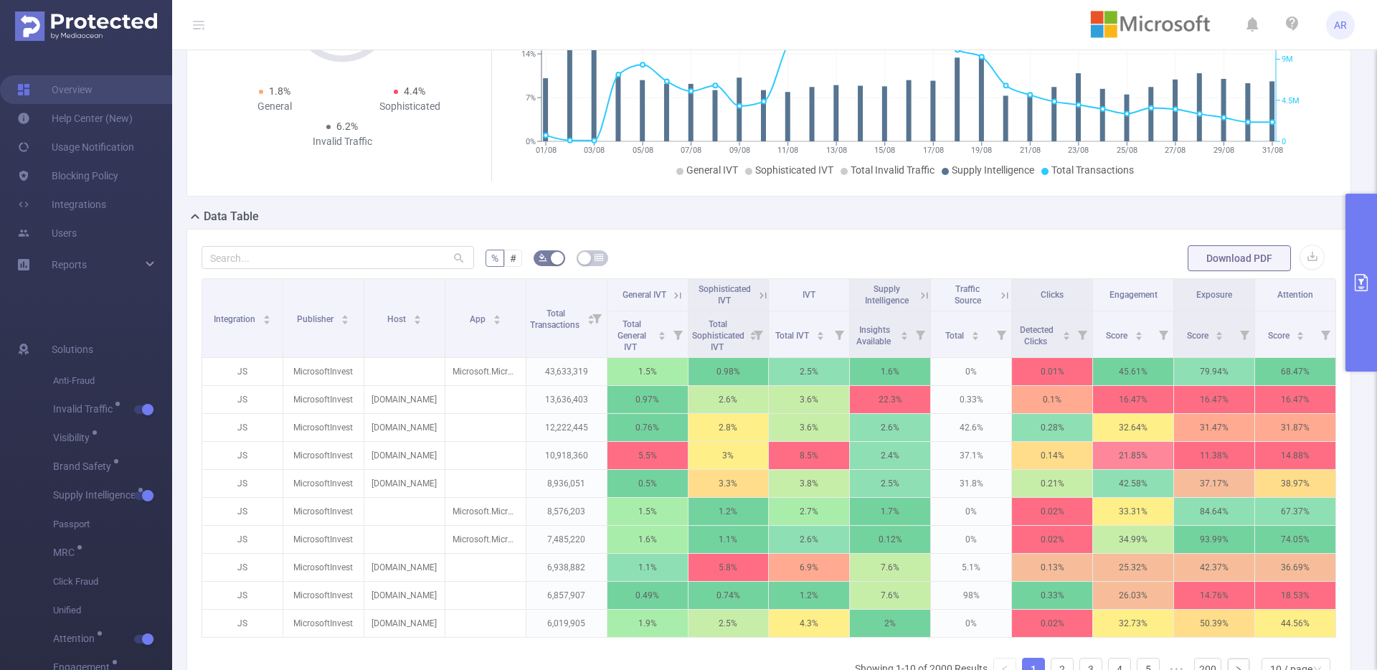
scroll to position [176, 0]
click at [1358, 232] on button "primary" at bounding box center [1361, 283] width 32 height 178
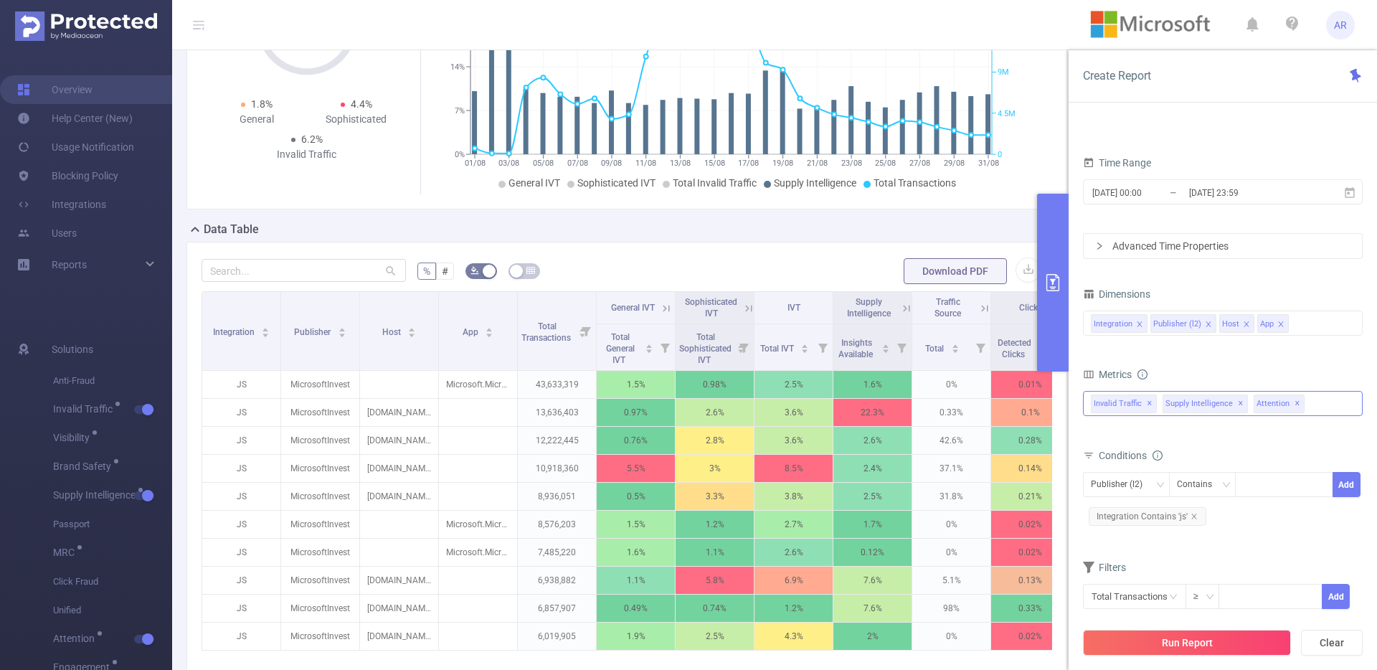
click at [1146, 405] on span "✕" at bounding box center [1149, 403] width 6 height 17
click at [1162, 402] on span "Supply Intelligence ✕" at bounding box center [1133, 403] width 85 height 19
click at [1198, 551] on form "Dimensions Integration Publisher (l2) Host App Metrics total Total General IVT …" at bounding box center [1223, 455] width 280 height 343
click at [1166, 400] on span "✕" at bounding box center [1169, 403] width 6 height 17
click at [1168, 639] on button "Run Report" at bounding box center [1187, 643] width 208 height 26
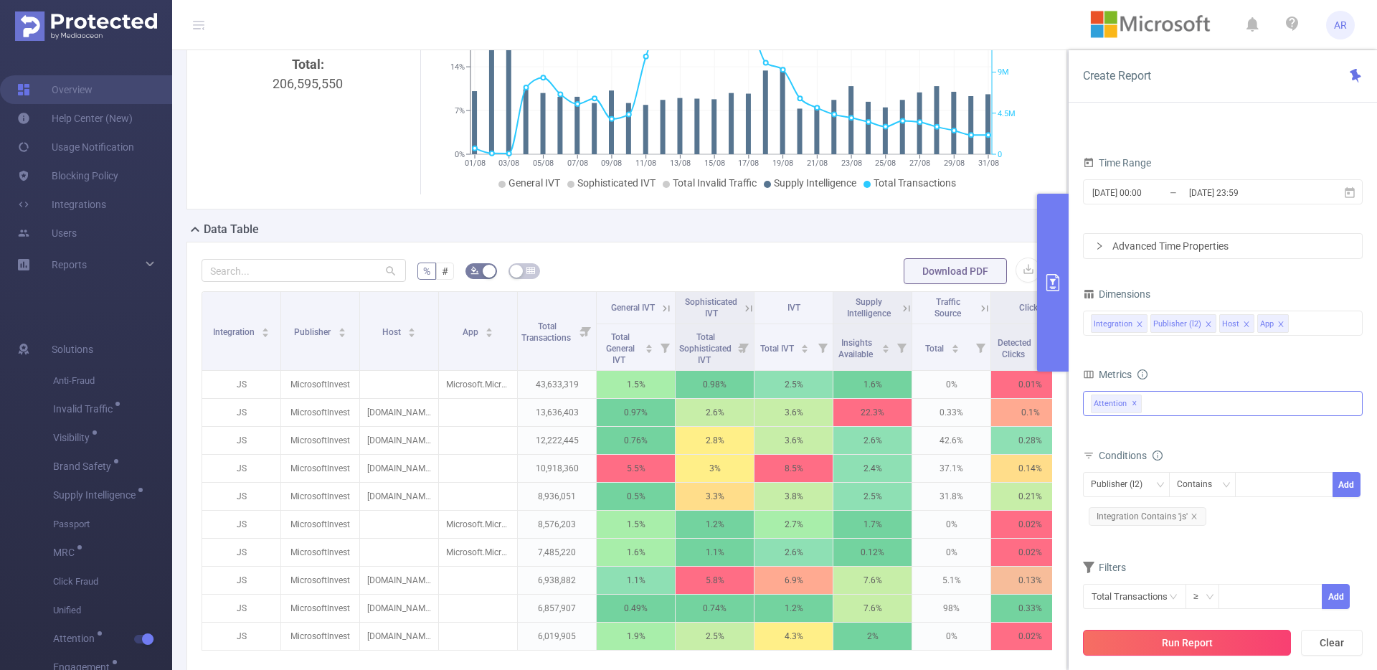
scroll to position [39, 0]
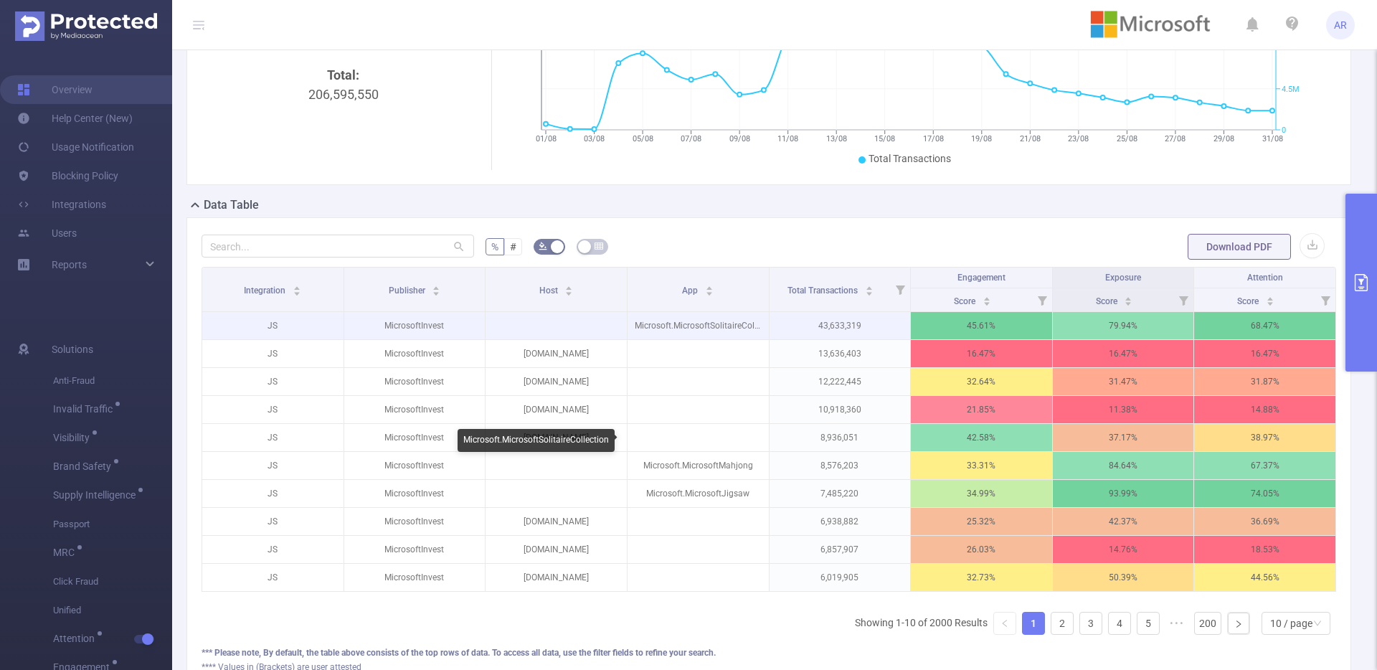
scroll to position [206, 0]
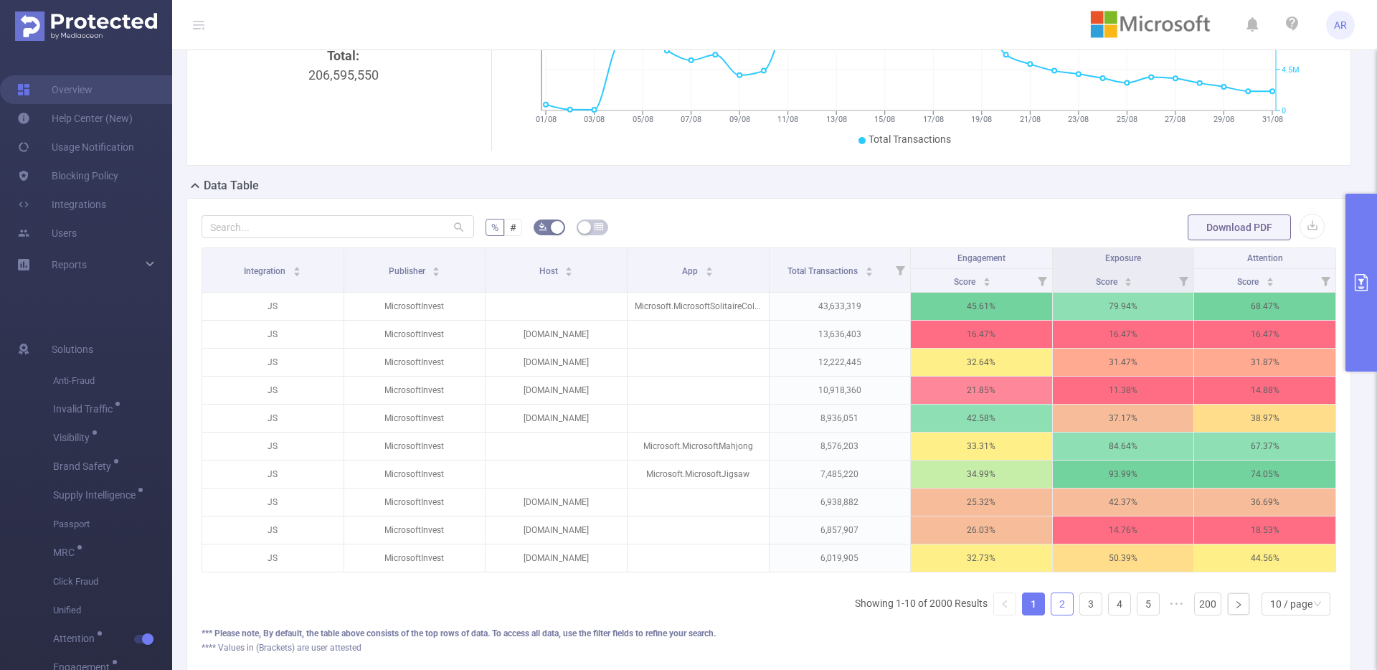
click at [1056, 614] on link "2" at bounding box center [1062, 604] width 22 height 22
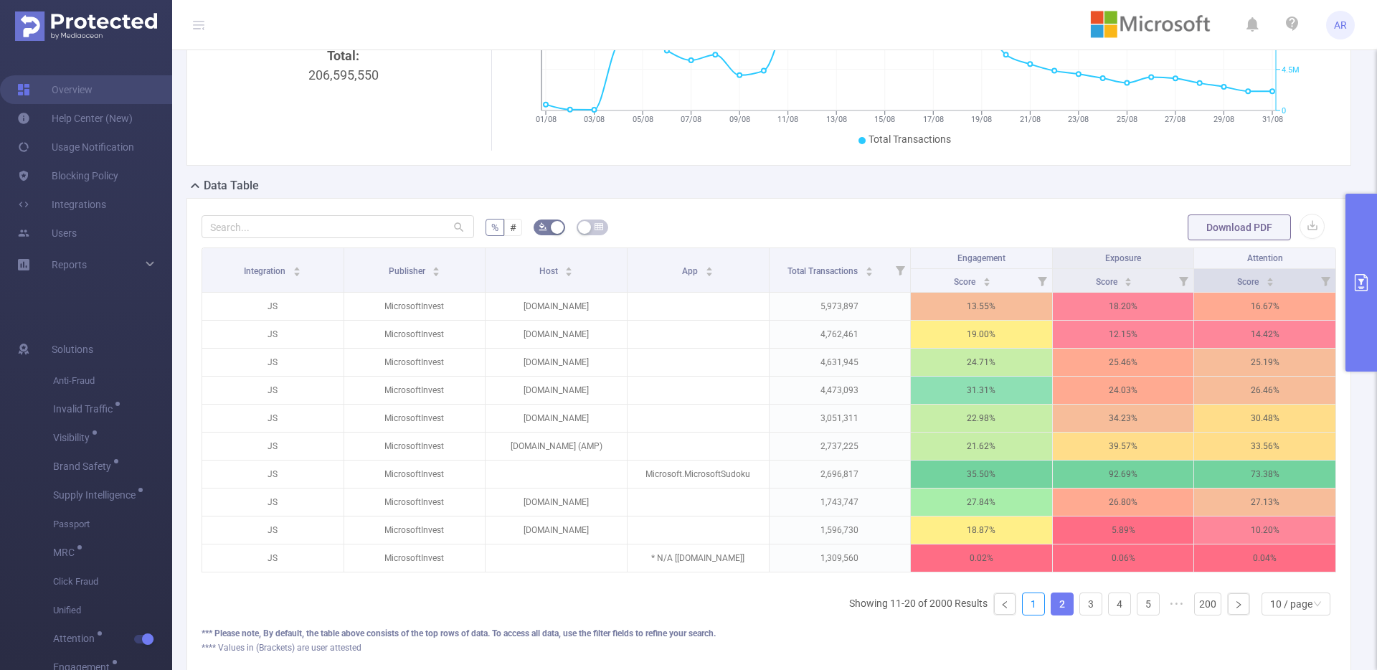
drag, startPoint x: 1017, startPoint y: 622, endPoint x: 1268, endPoint y: 291, distance: 415.1
click at [1022, 614] on link "1" at bounding box center [1033, 604] width 22 height 22
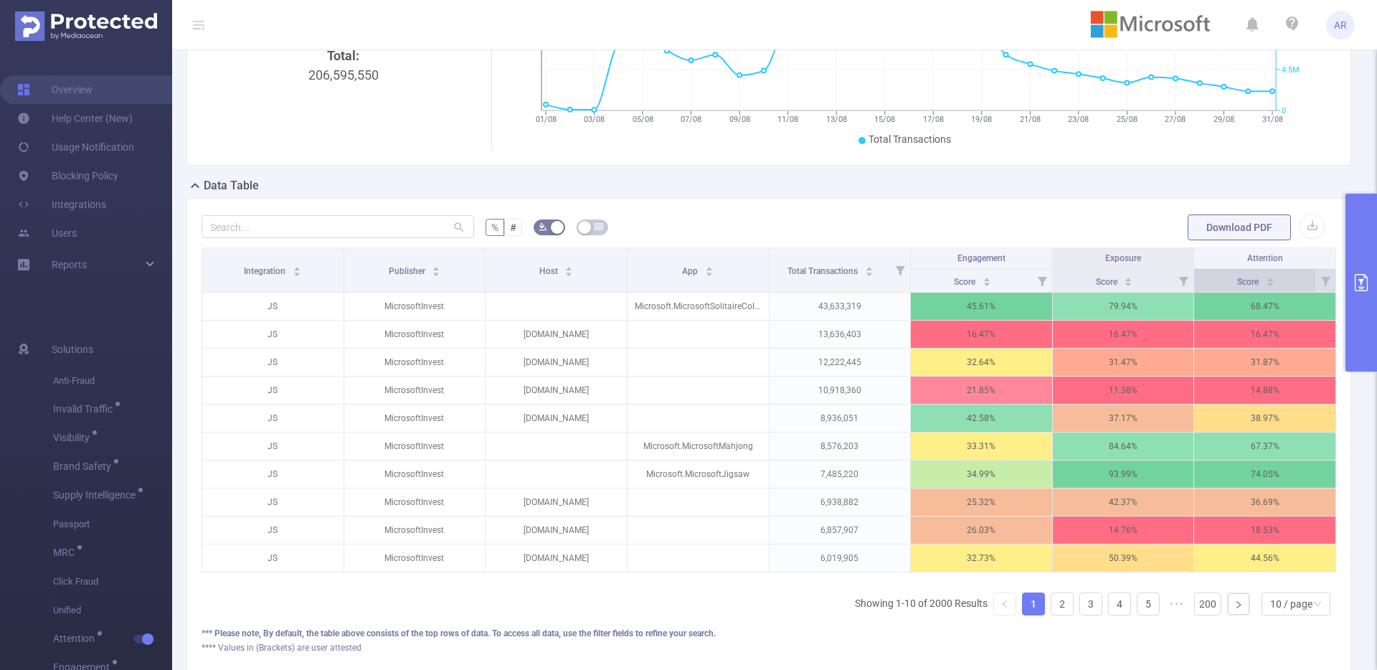
click at [1268, 284] on div "Score" at bounding box center [1255, 280] width 37 height 14
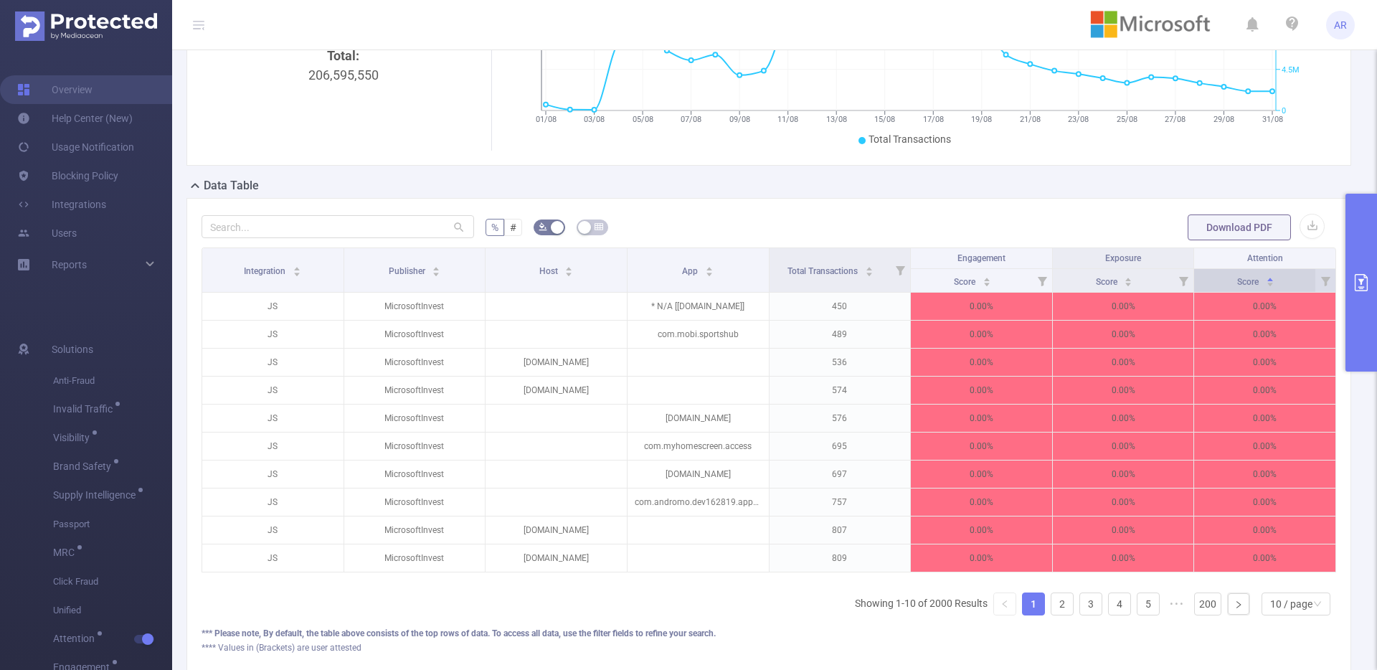
click at [1268, 284] on div "Score" at bounding box center [1255, 280] width 37 height 14
